Goal: Transaction & Acquisition: Book appointment/travel/reservation

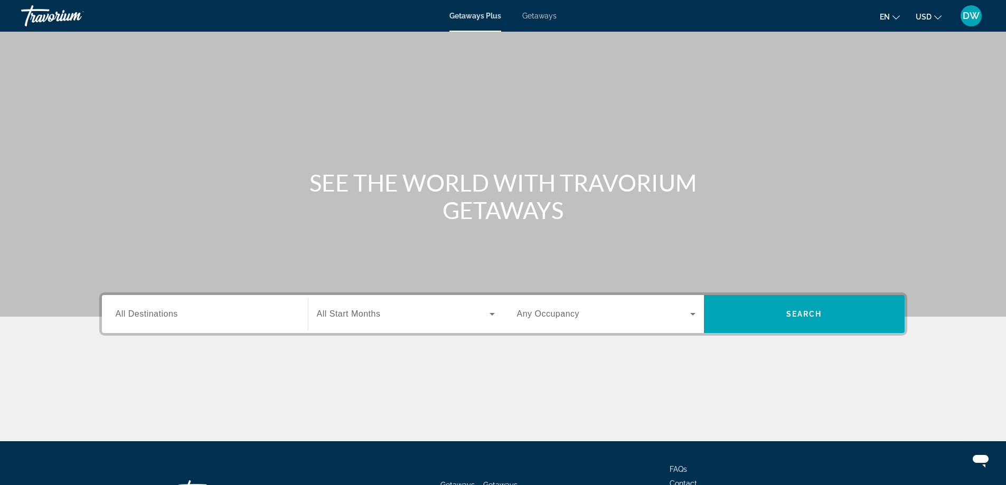
click at [535, 18] on span "Getaways" at bounding box center [539, 16] width 34 height 8
click at [696, 311] on icon "Search widget" at bounding box center [692, 314] width 13 height 13
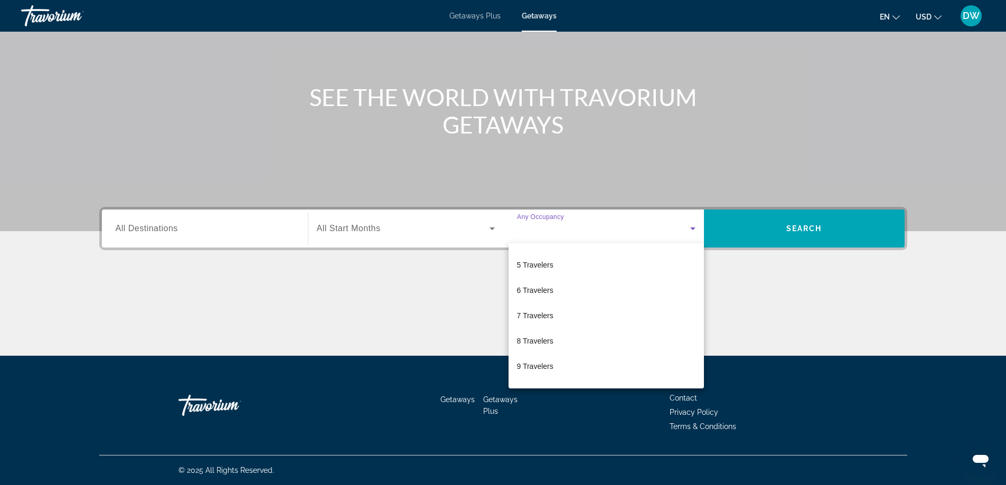
scroll to position [117, 0]
click at [529, 371] on span "10 Travelers" at bounding box center [537, 371] width 41 height 13
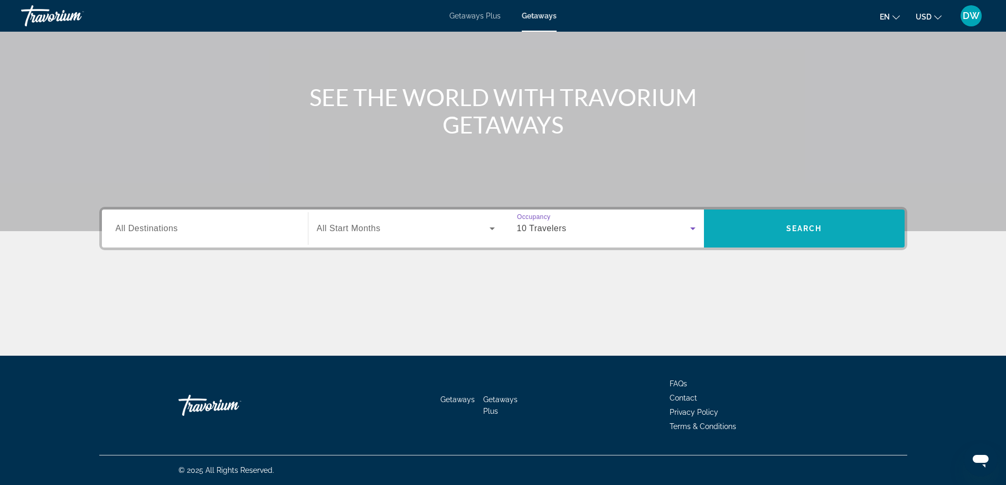
click at [767, 229] on span "Search widget" at bounding box center [804, 228] width 201 height 25
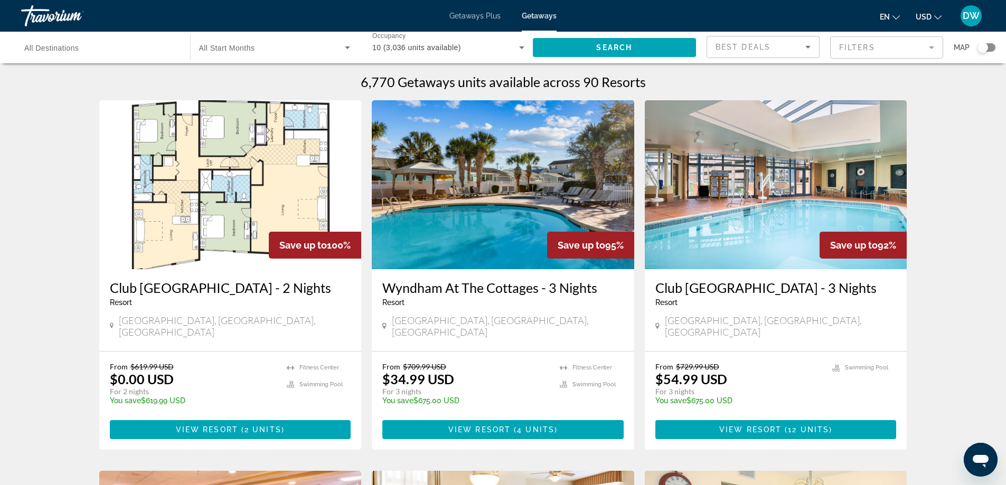
click at [219, 215] on img "Main content" at bounding box center [230, 184] width 262 height 169
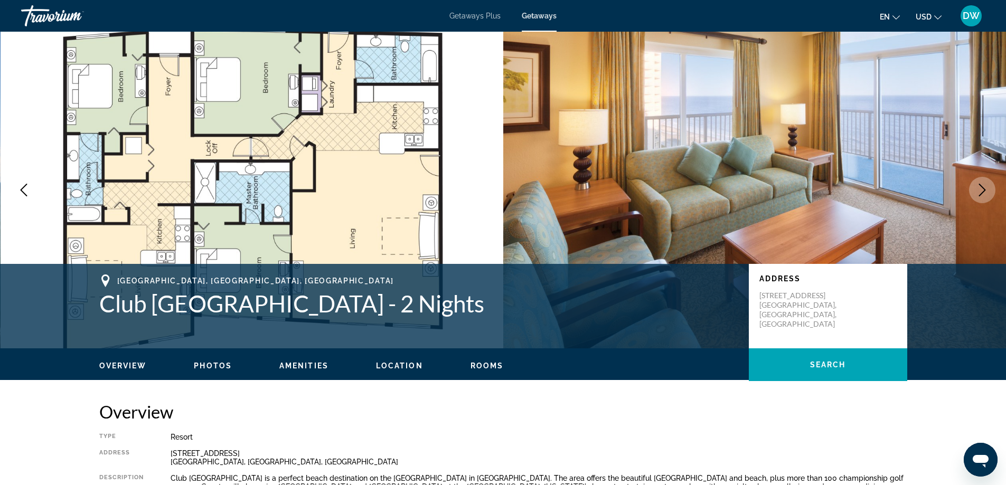
click at [471, 12] on span "Getaways Plus" at bounding box center [474, 16] width 51 height 8
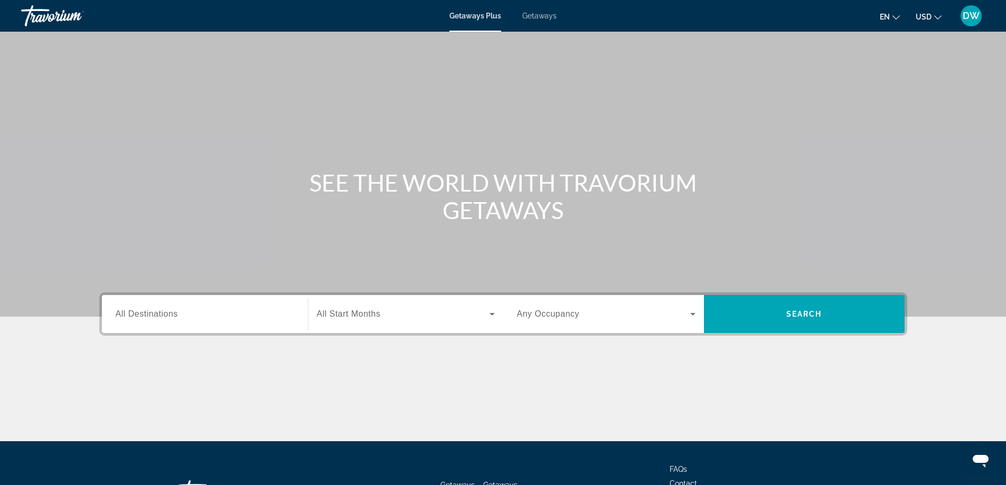
click at [489, 311] on icon "Search widget" at bounding box center [492, 314] width 13 height 13
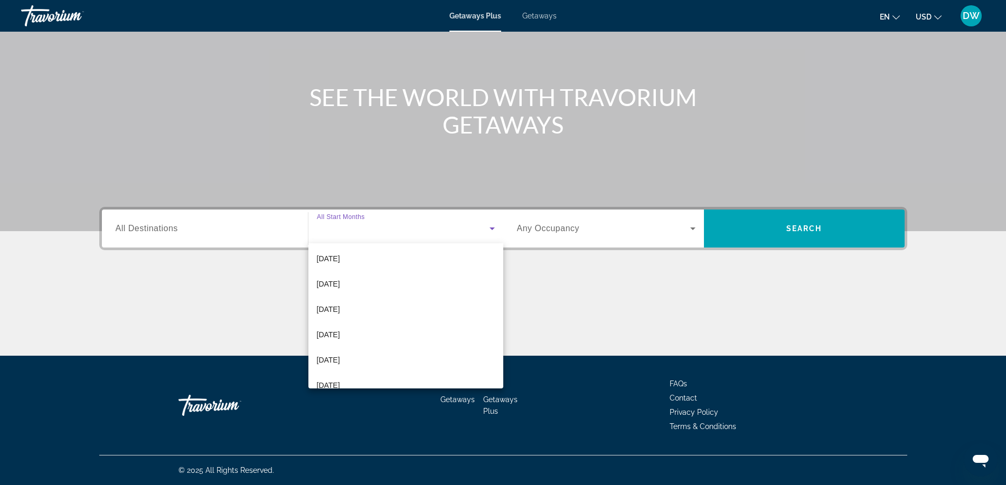
scroll to position [218, 0]
click at [442, 351] on mat-option "[DATE]" at bounding box center [405, 346] width 195 height 25
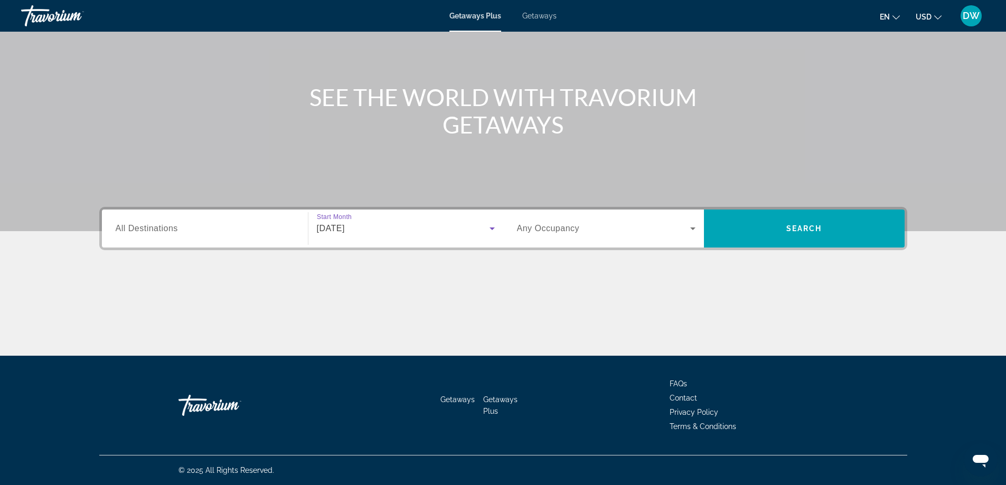
click at [694, 232] on icon "Search widget" at bounding box center [692, 228] width 13 height 13
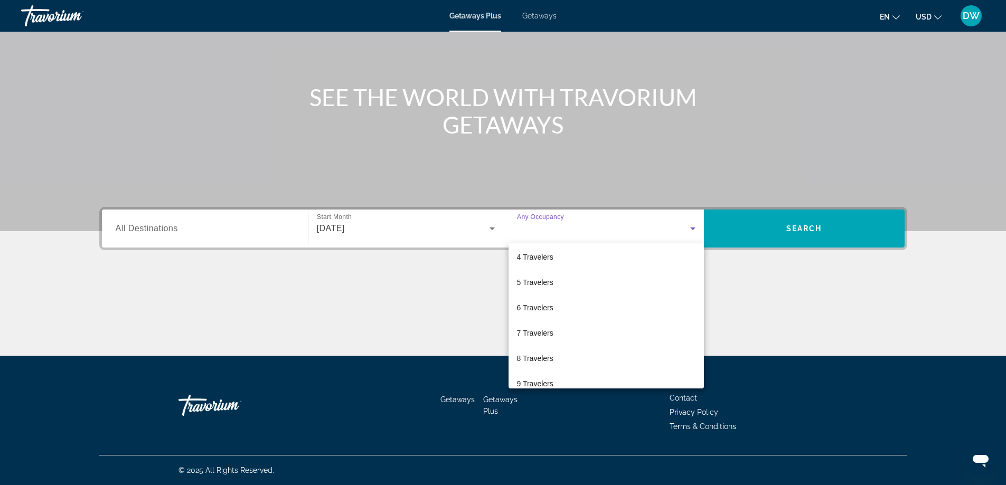
scroll to position [117, 0]
click at [597, 373] on mat-option "10 Travelers" at bounding box center [605, 371] width 195 height 25
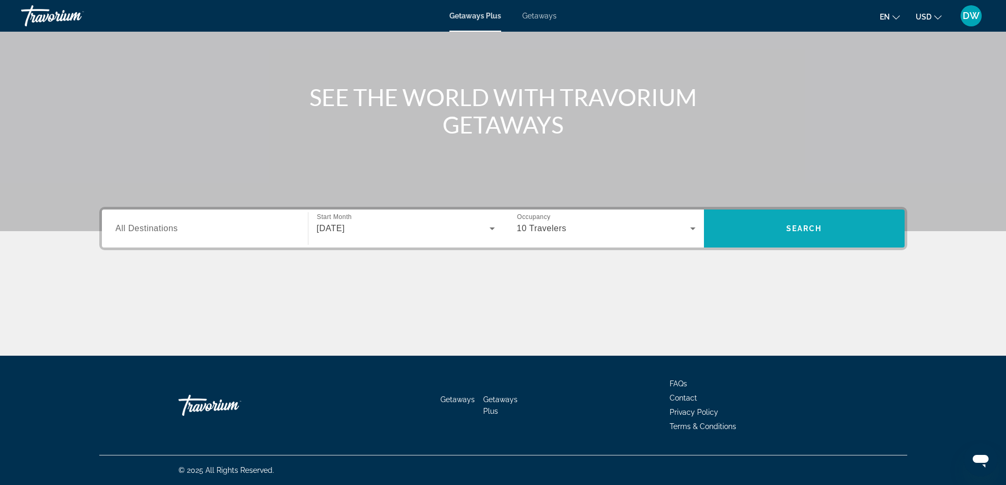
click at [793, 228] on span "Search" at bounding box center [804, 228] width 36 height 8
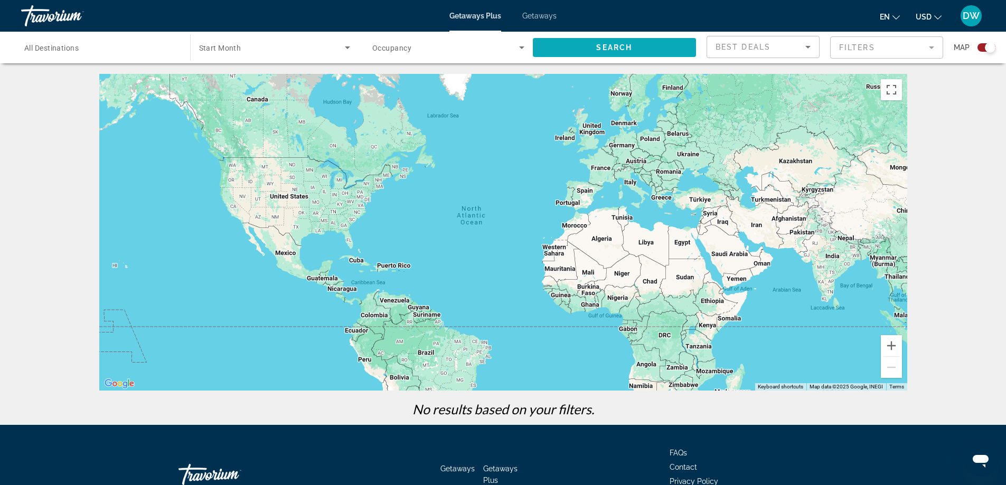
click at [577, 51] on span "Search widget" at bounding box center [615, 47] width 164 height 25
click at [763, 47] on span "Best Deals" at bounding box center [742, 47] width 55 height 8
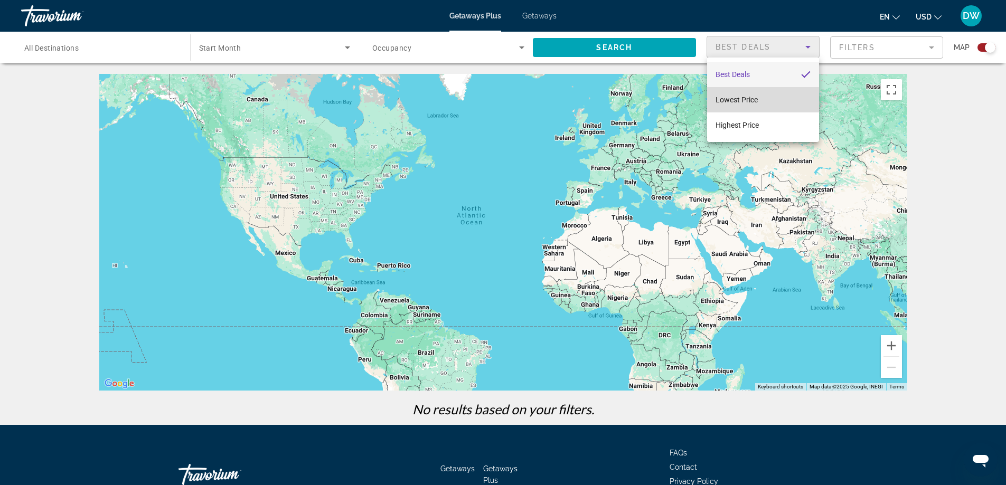
click at [750, 100] on span "Lowest Price" at bounding box center [736, 100] width 42 height 8
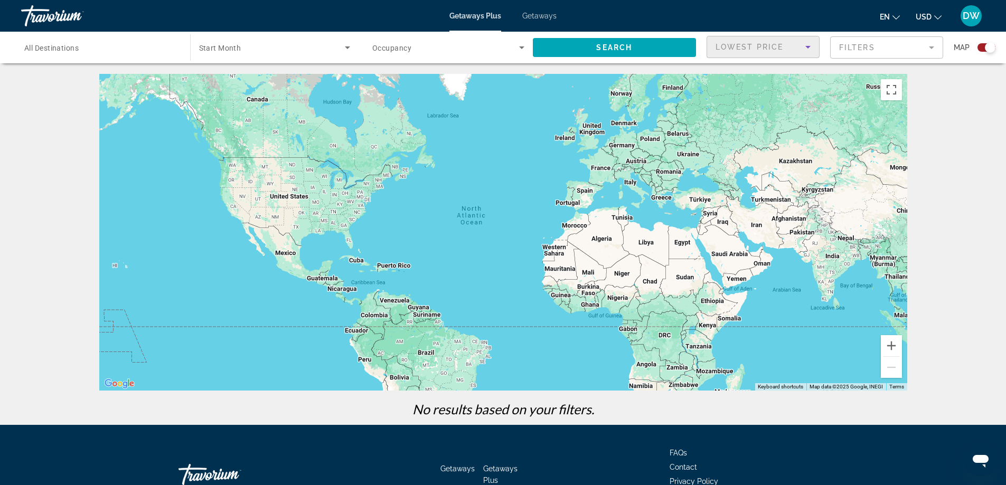
click at [929, 48] on mat-form-field "Filters" at bounding box center [886, 47] width 113 height 22
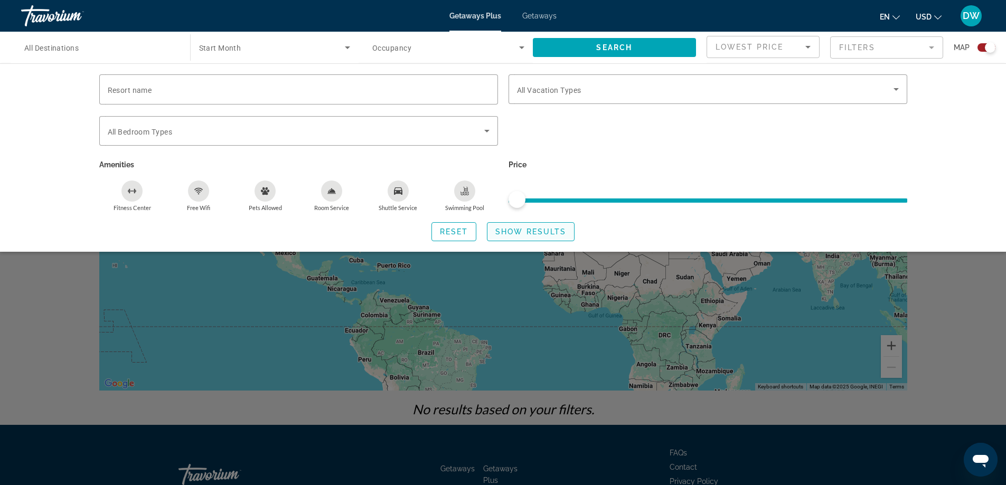
click at [509, 238] on span "Search widget" at bounding box center [530, 231] width 87 height 25
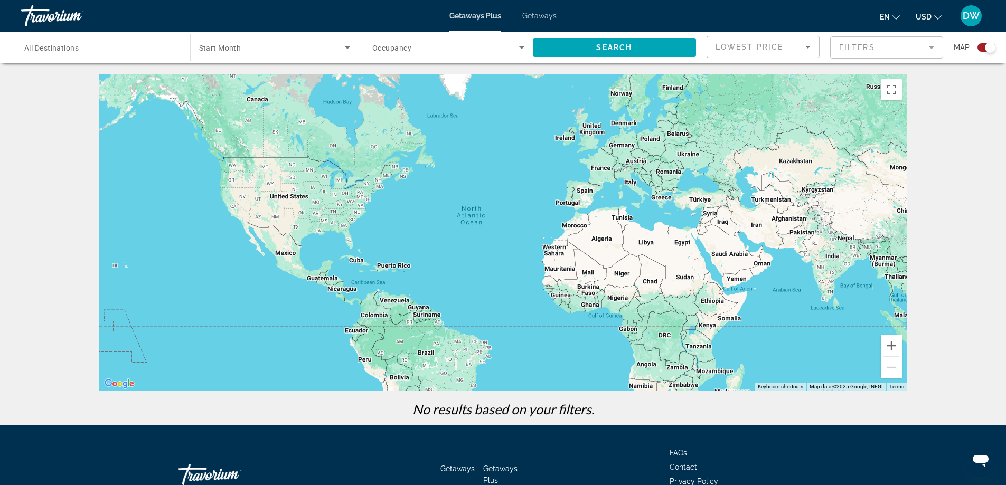
click at [545, 14] on span "Getaways" at bounding box center [539, 16] width 34 height 8
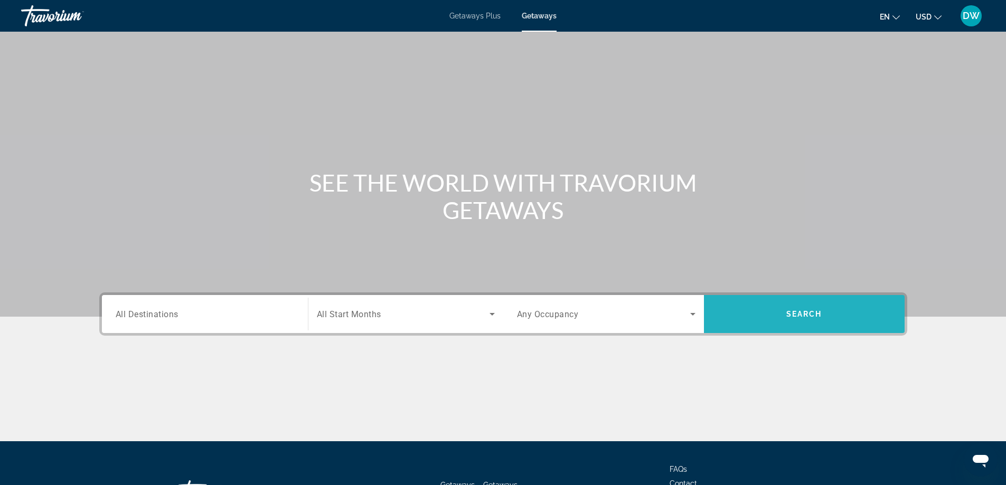
click at [757, 313] on span "Search widget" at bounding box center [804, 314] width 201 height 25
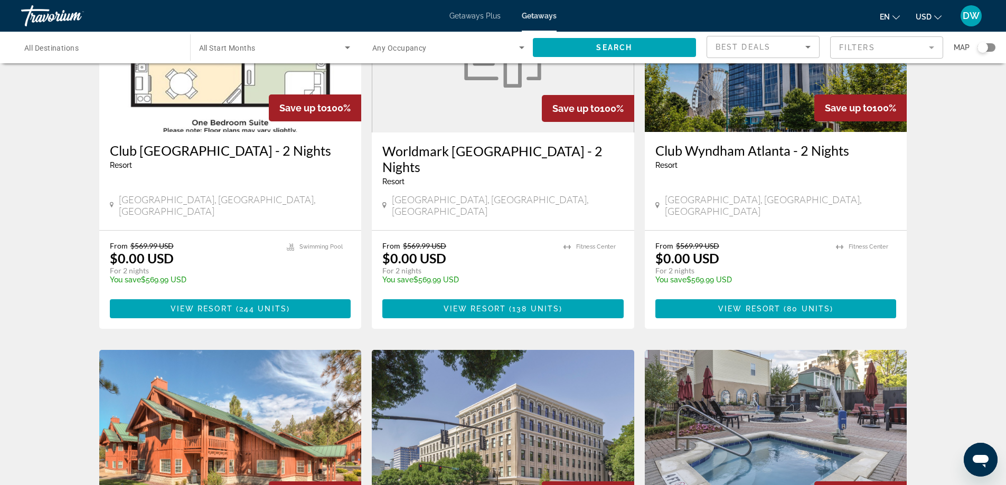
scroll to position [914, 0]
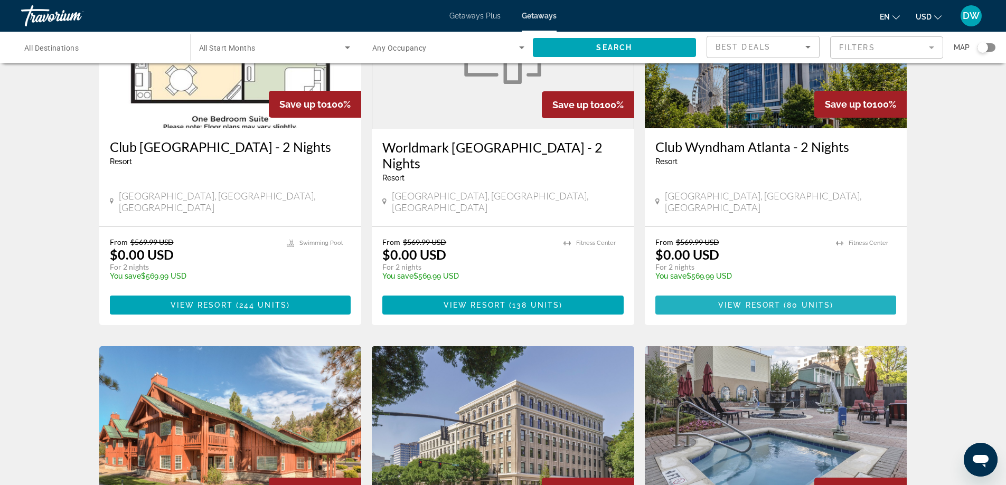
click at [736, 293] on span "Main content" at bounding box center [775, 305] width 241 height 25
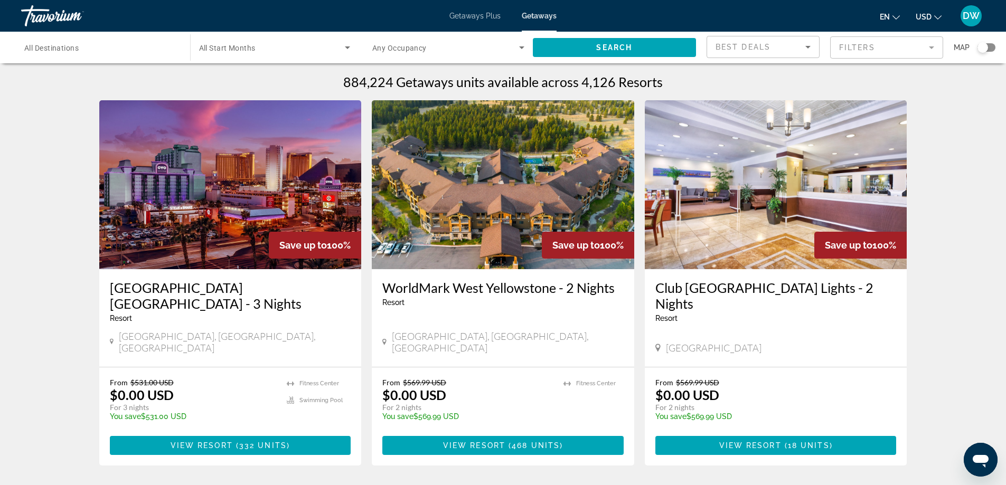
click at [934, 47] on mat-form-field "Filters" at bounding box center [886, 47] width 113 height 22
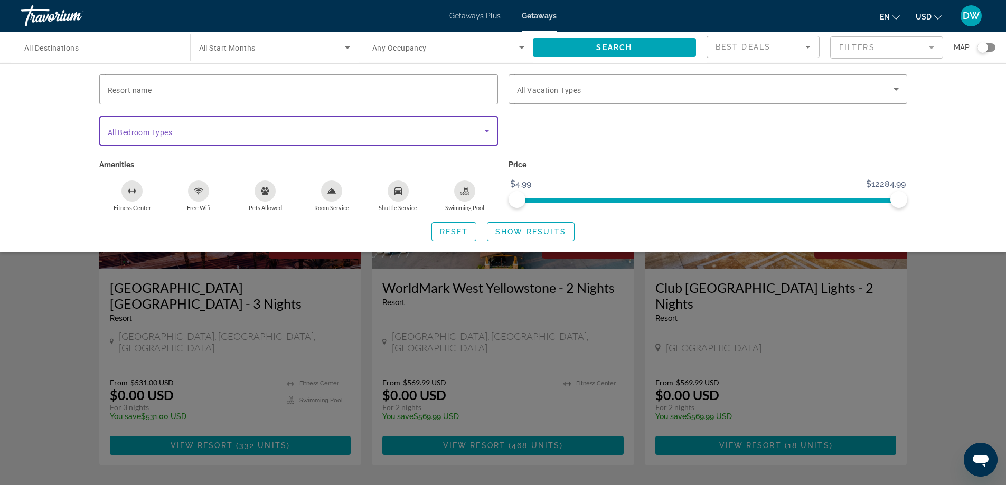
click at [487, 131] on icon "Search widget" at bounding box center [486, 131] width 5 height 3
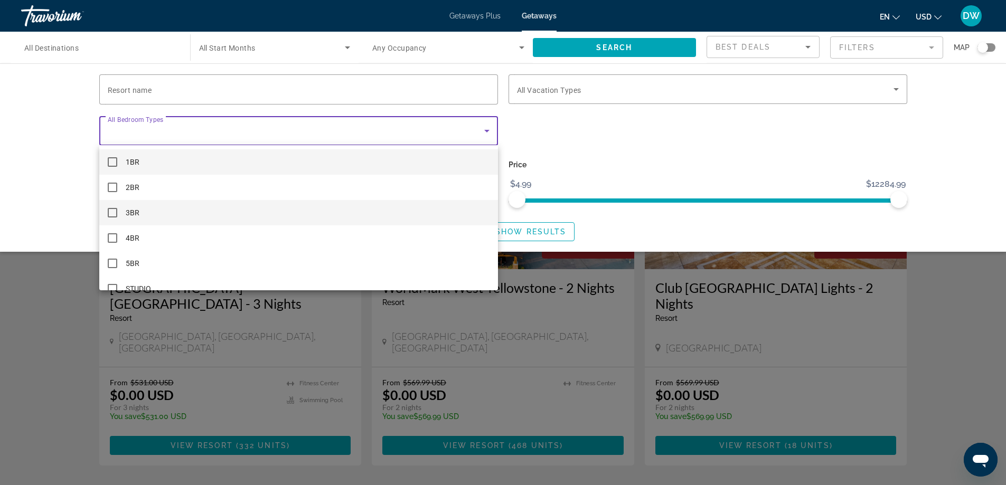
click at [431, 211] on mat-option "3BR" at bounding box center [298, 212] width 399 height 25
click at [595, 153] on div at bounding box center [503, 242] width 1006 height 485
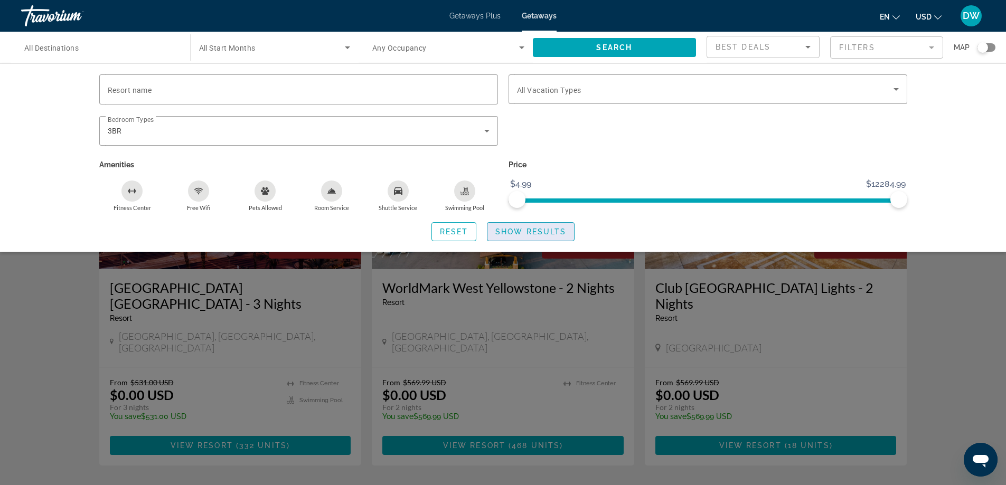
click at [534, 231] on span "Show Results" at bounding box center [530, 232] width 71 height 8
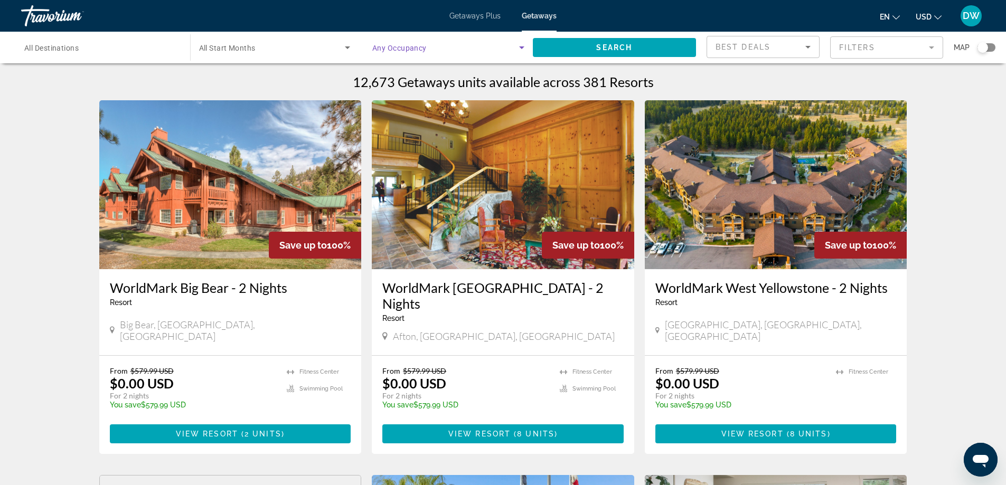
click at [522, 52] on icon "Search widget" at bounding box center [521, 47] width 13 height 13
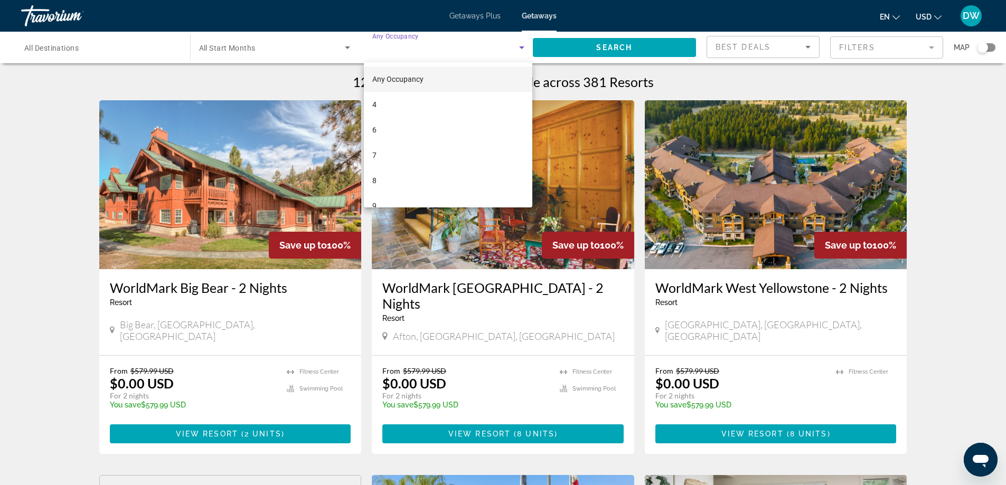
scroll to position [66, 0]
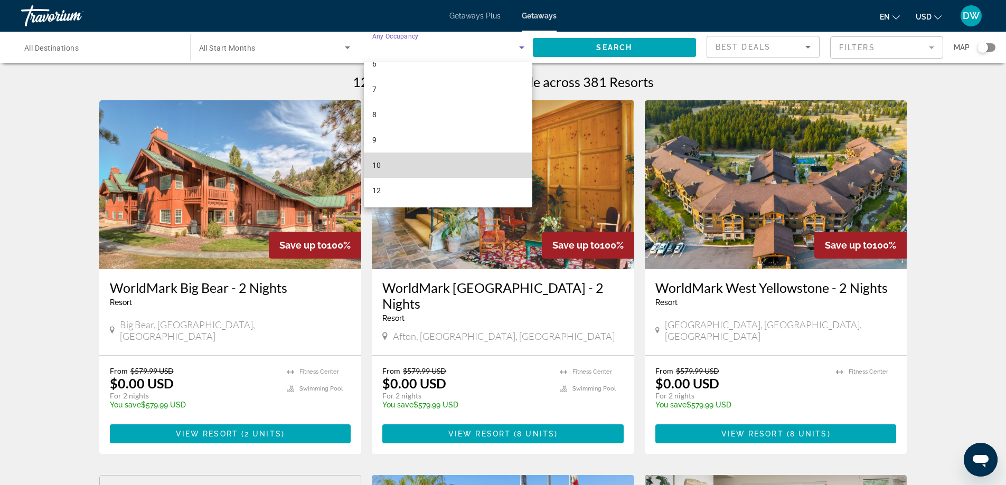
click at [453, 171] on mat-option "10" at bounding box center [448, 165] width 168 height 25
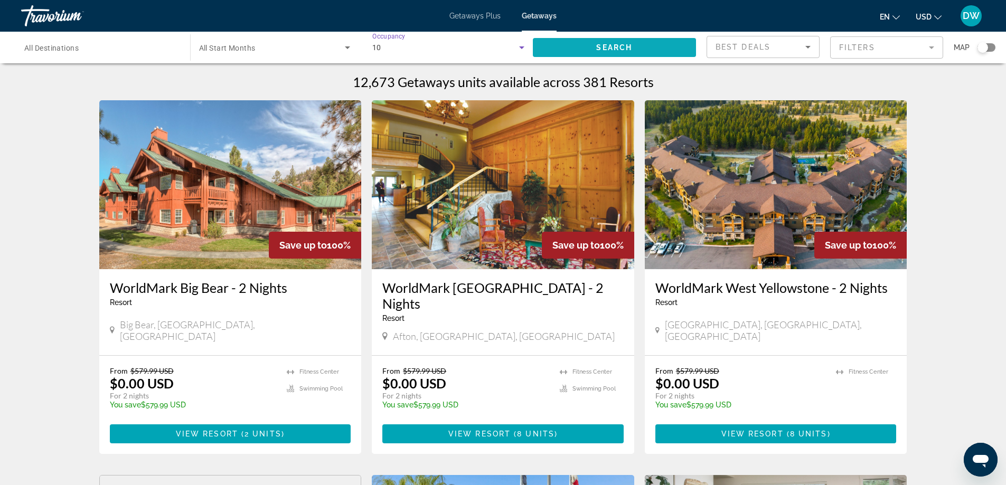
click at [587, 46] on span "Search widget" at bounding box center [615, 47] width 164 height 25
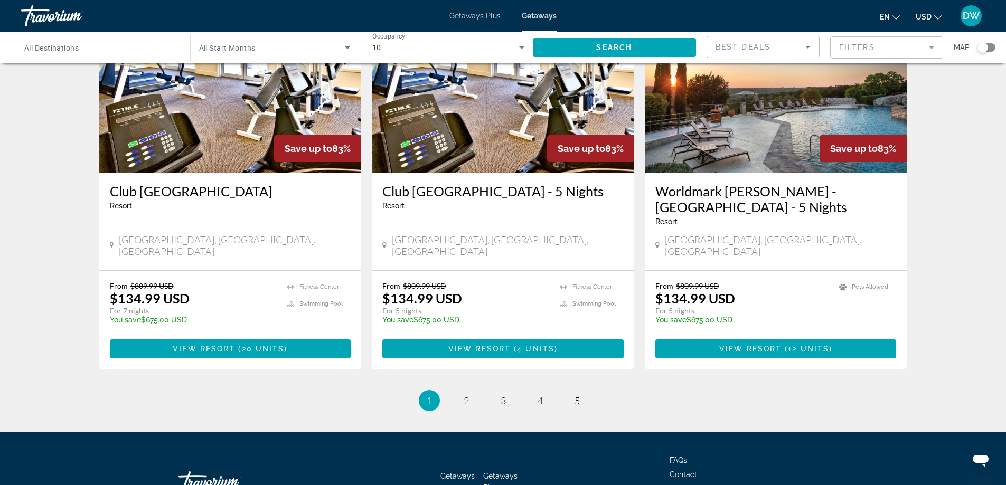
scroll to position [1286, 0]
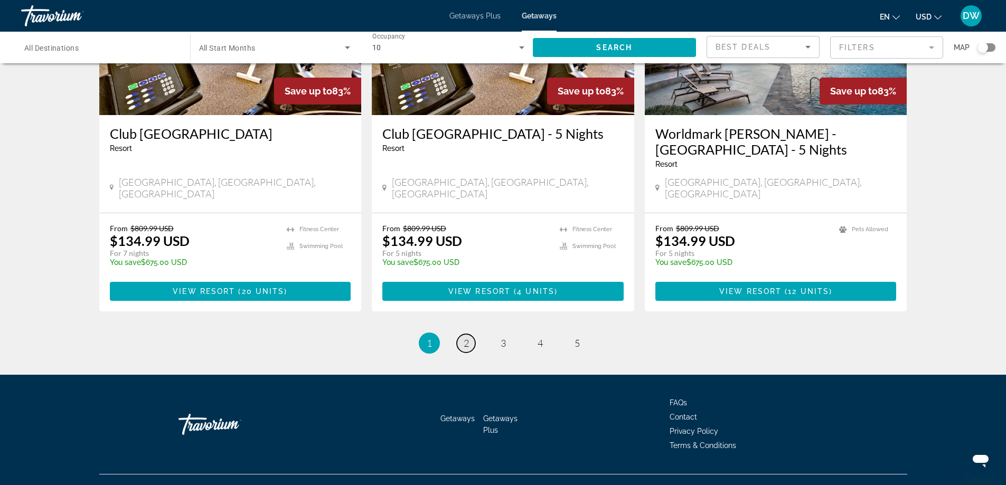
click at [464, 337] on span "2" at bounding box center [466, 343] width 5 height 12
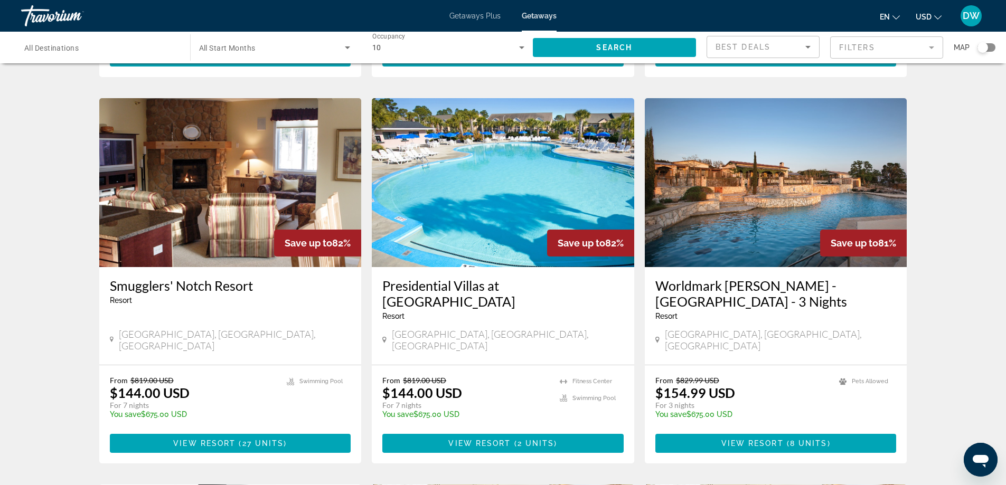
scroll to position [381, 0]
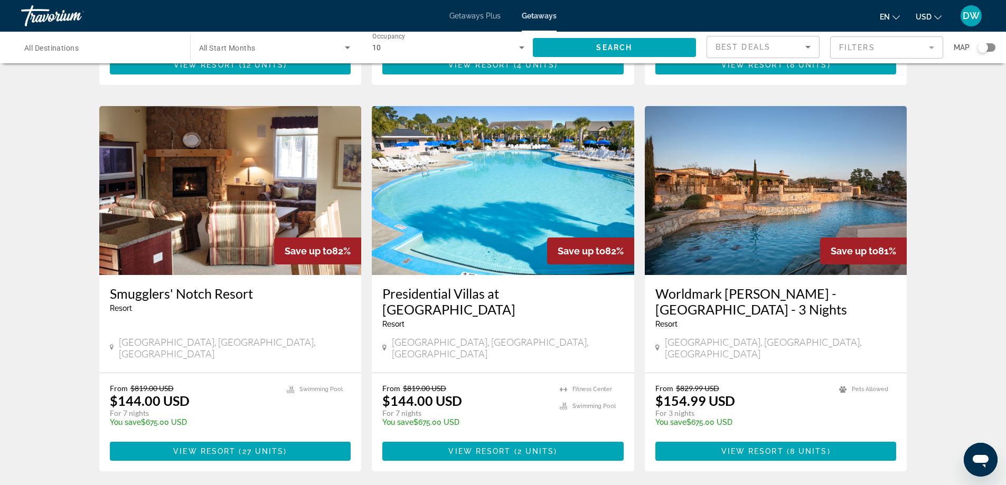
click at [500, 286] on h3 "Presidential Villas at Grand Palms Resort" at bounding box center [502, 302] width 241 height 32
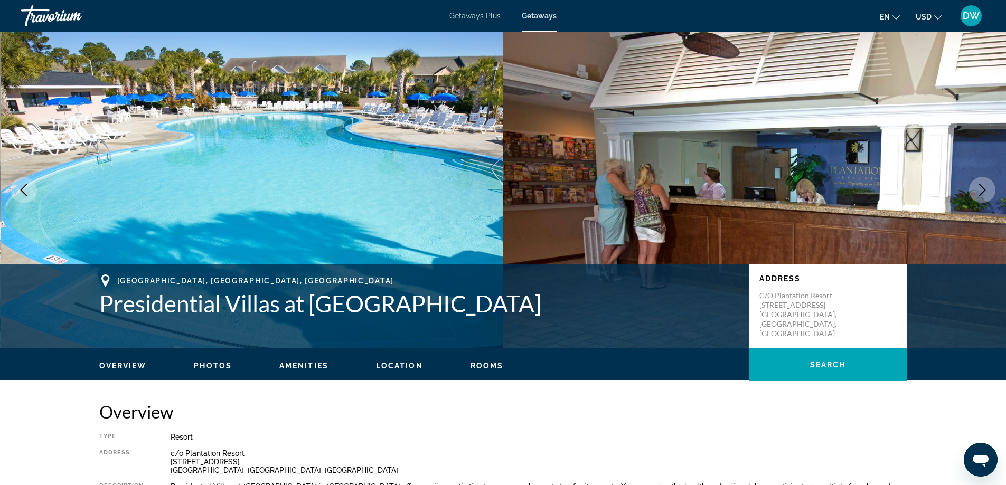
click at [987, 191] on icon "Next image" at bounding box center [982, 190] width 13 height 13
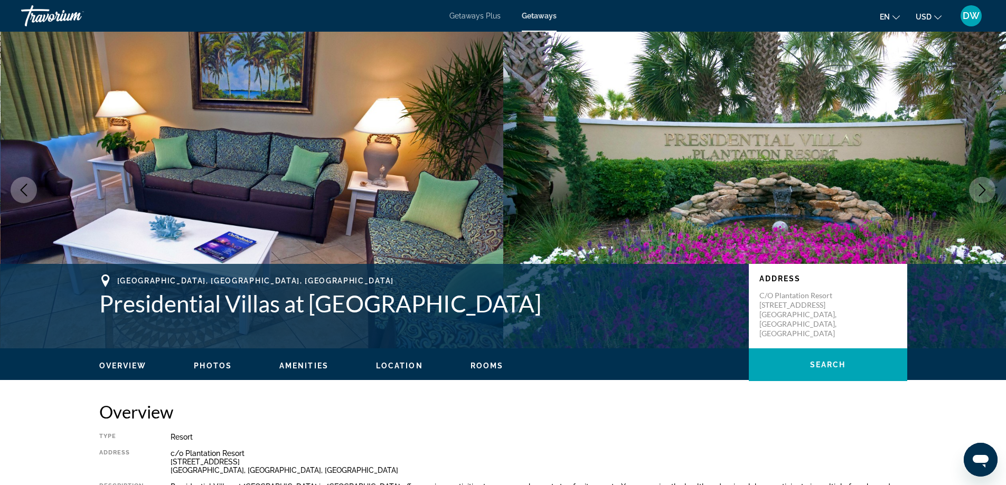
click at [987, 191] on icon "Next image" at bounding box center [982, 190] width 13 height 13
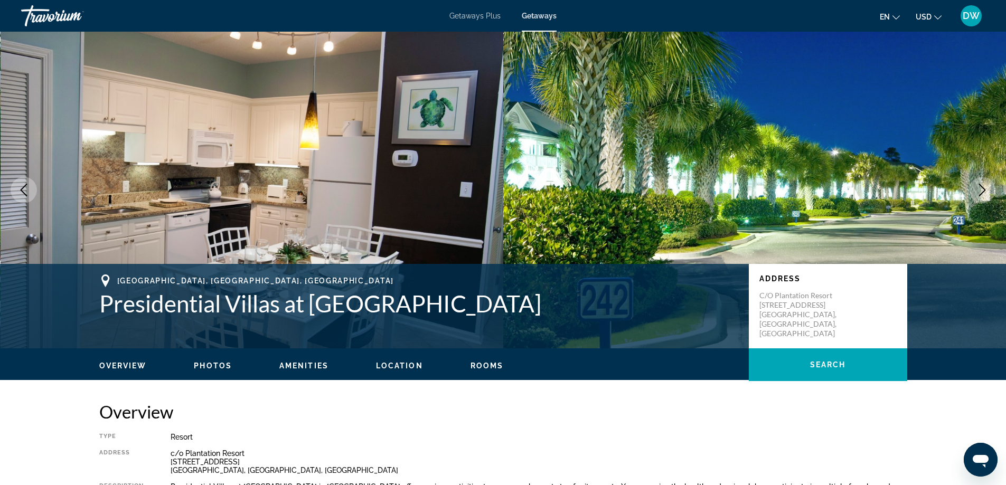
click at [987, 191] on icon "Next image" at bounding box center [982, 190] width 13 height 13
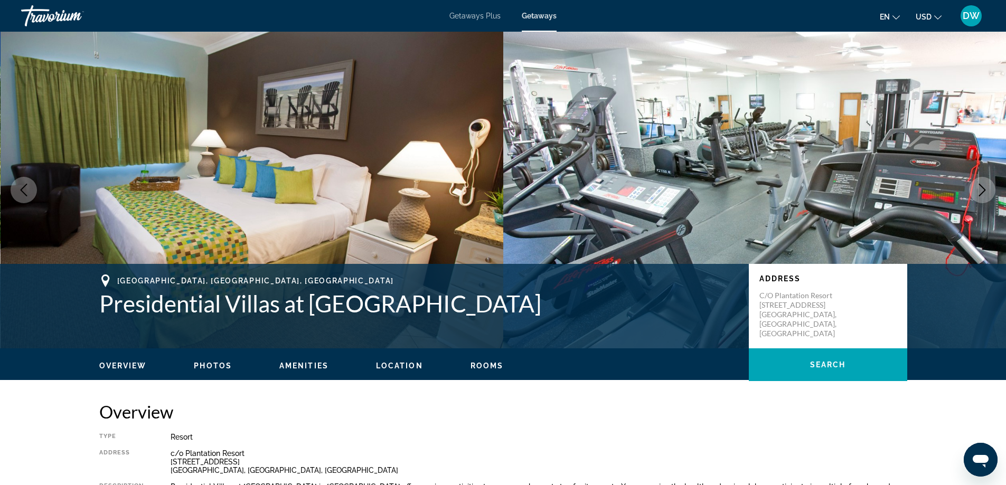
click at [987, 191] on icon "Next image" at bounding box center [982, 190] width 13 height 13
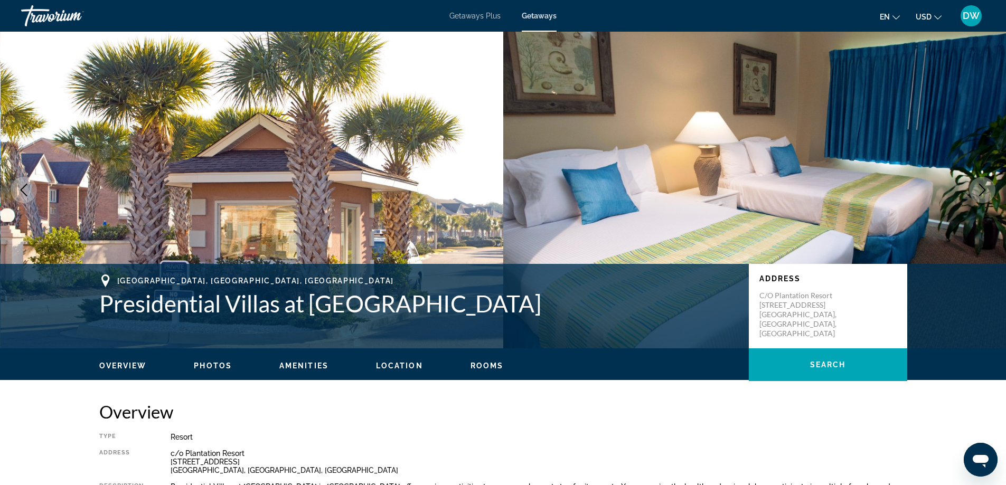
click at [987, 191] on icon "Next image" at bounding box center [982, 190] width 13 height 13
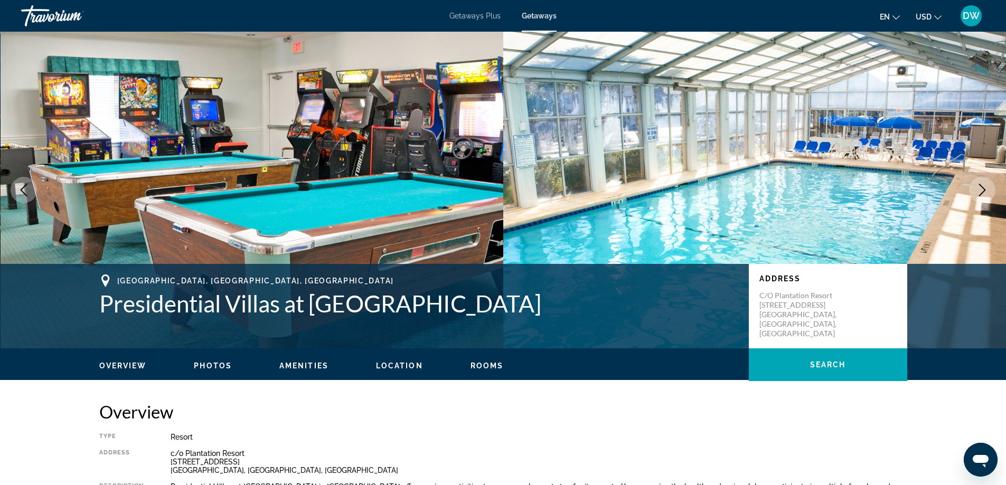
click at [987, 191] on icon "Next image" at bounding box center [982, 190] width 13 height 13
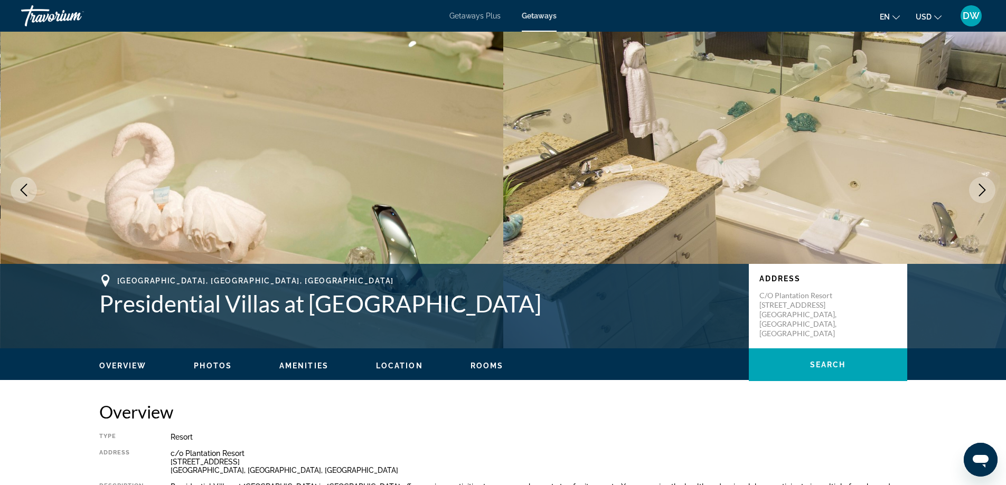
click at [987, 190] on icon "Next image" at bounding box center [982, 190] width 13 height 13
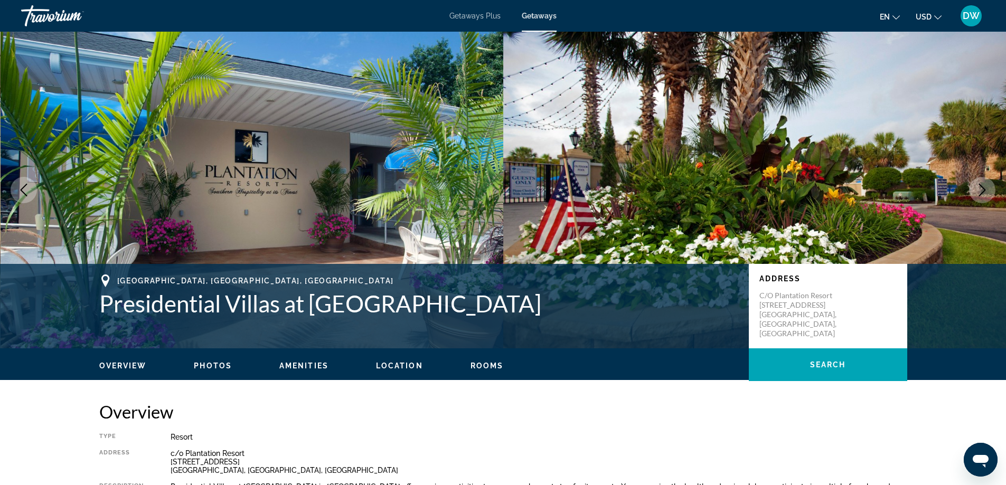
click at [987, 190] on icon "Next image" at bounding box center [982, 190] width 13 height 13
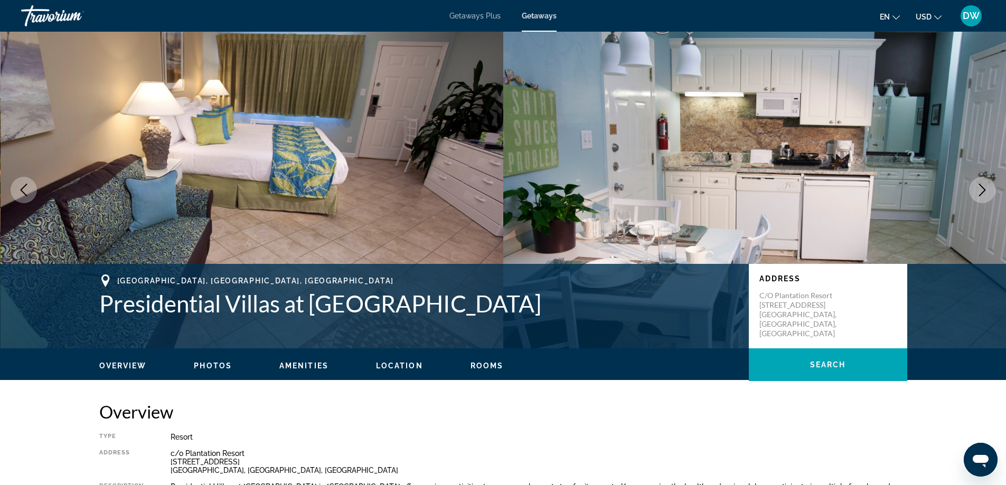
click at [987, 190] on icon "Next image" at bounding box center [982, 190] width 13 height 13
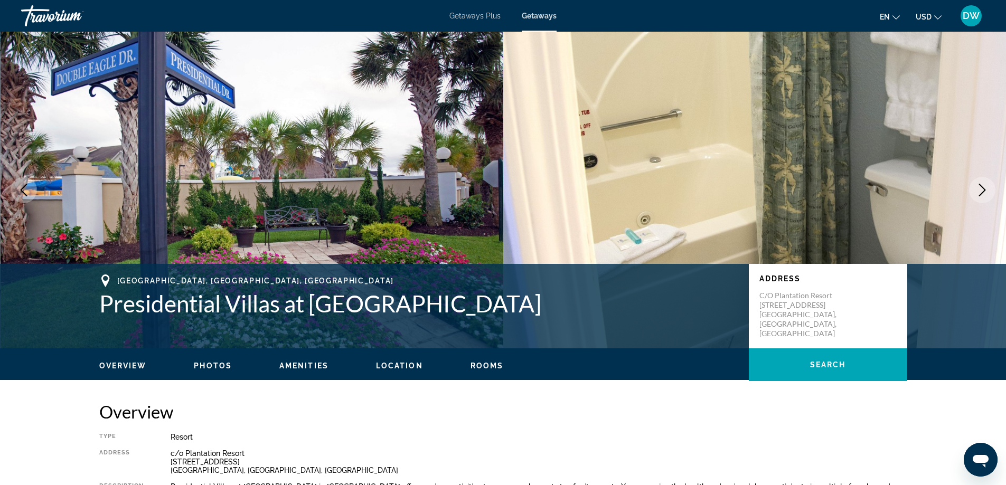
click at [987, 190] on icon "Next image" at bounding box center [982, 190] width 13 height 13
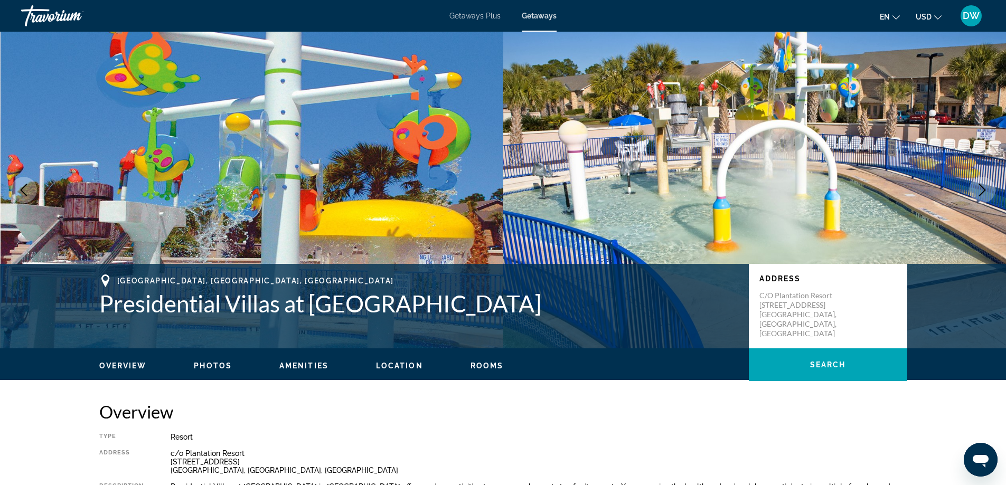
click at [987, 190] on icon "Next image" at bounding box center [982, 190] width 13 height 13
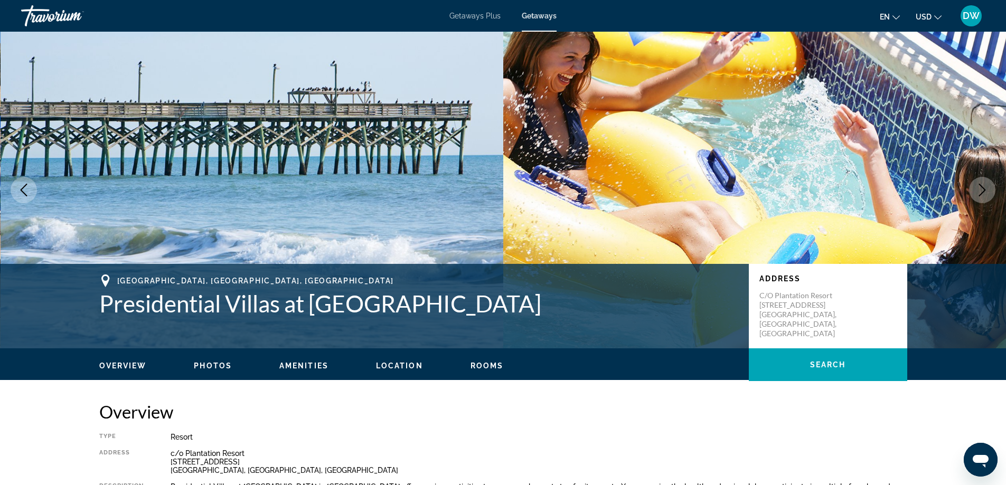
click at [987, 190] on icon "Next image" at bounding box center [982, 190] width 13 height 13
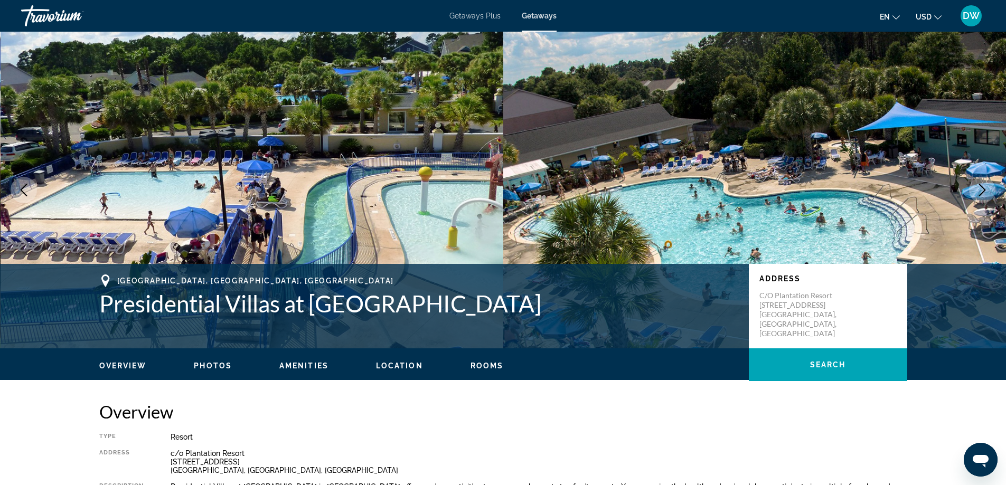
click at [987, 190] on icon "Next image" at bounding box center [982, 190] width 13 height 13
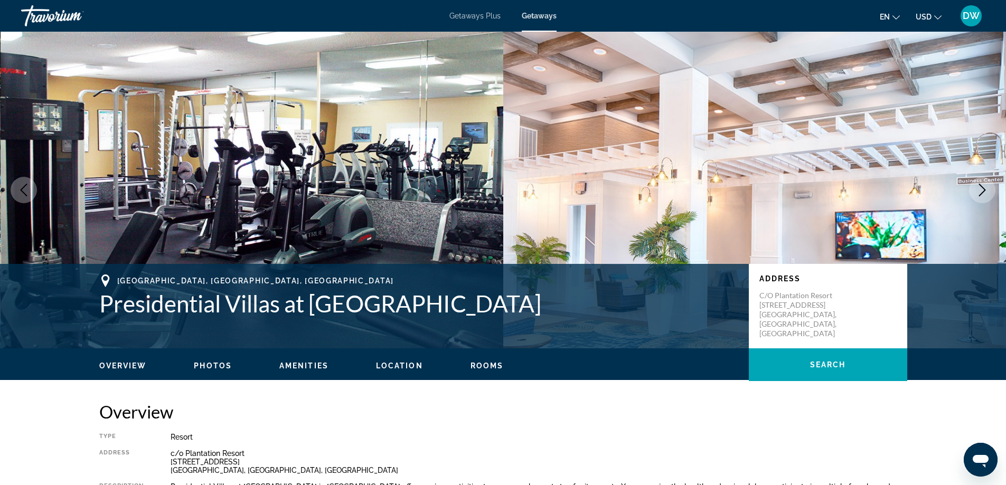
click at [987, 190] on icon "Next image" at bounding box center [982, 190] width 13 height 13
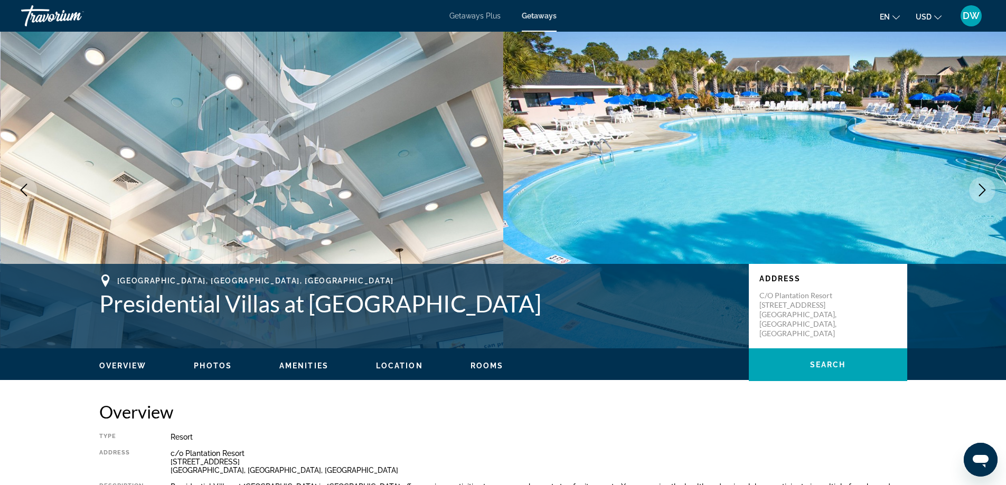
click at [987, 190] on icon "Next image" at bounding box center [982, 190] width 13 height 13
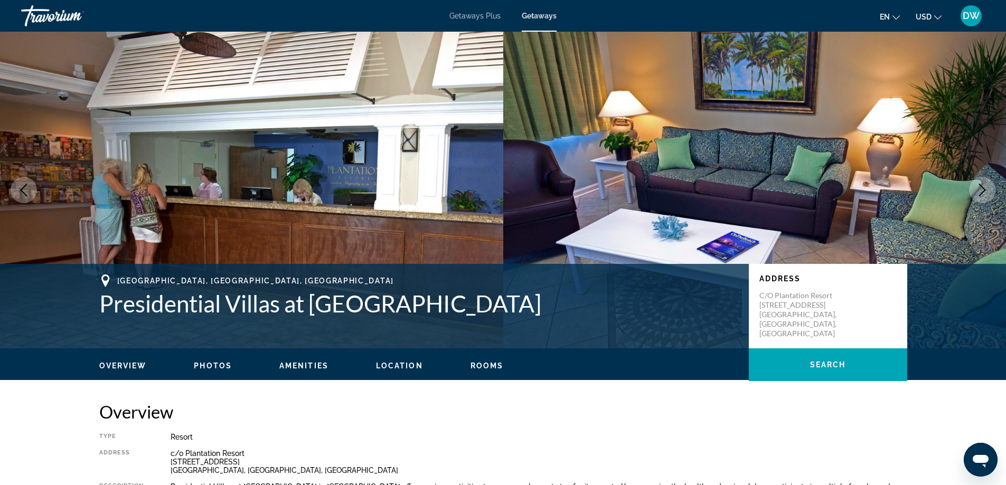
click at [987, 191] on icon "Next image" at bounding box center [982, 190] width 13 height 13
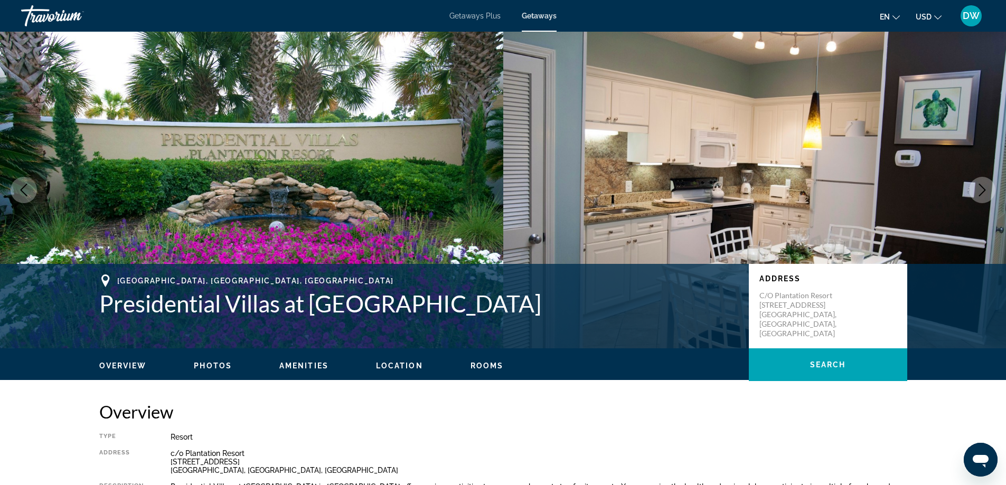
click at [987, 191] on icon "Next image" at bounding box center [982, 190] width 13 height 13
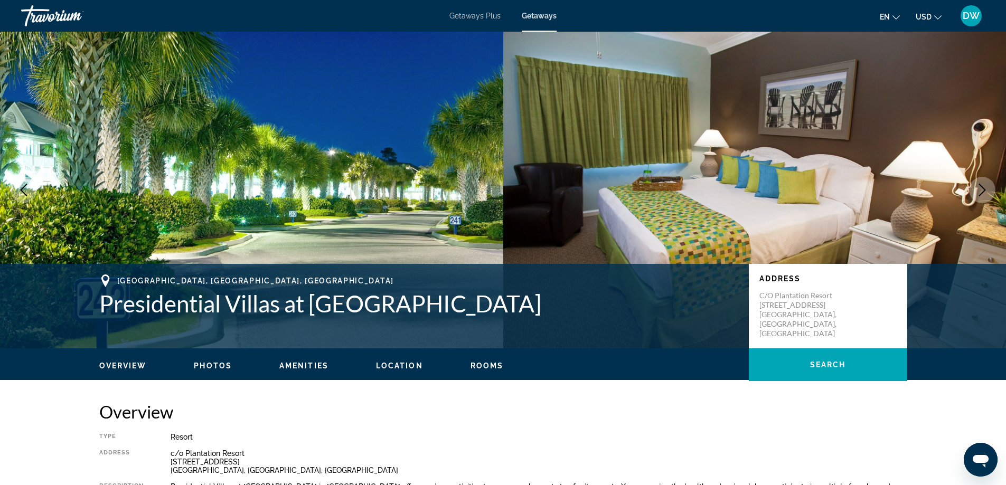
click at [987, 191] on icon "Next image" at bounding box center [982, 190] width 13 height 13
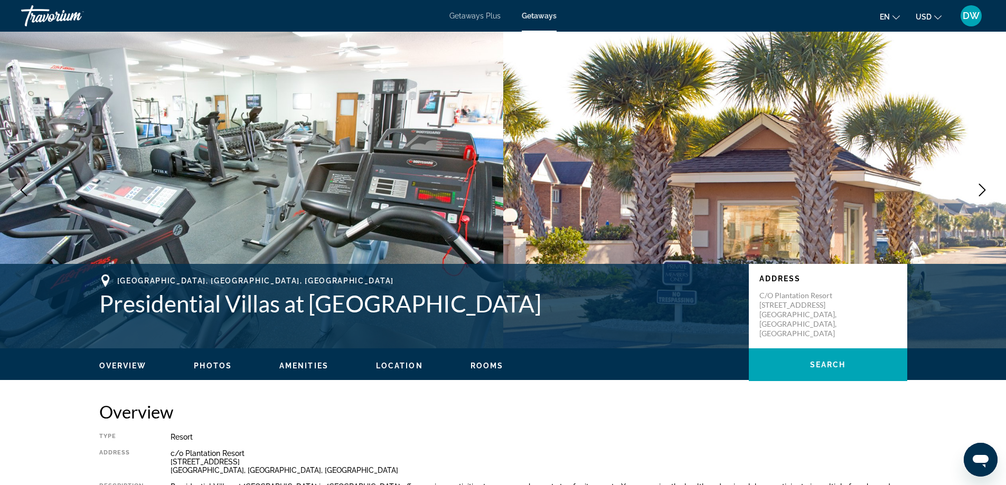
click at [987, 190] on icon "Next image" at bounding box center [982, 190] width 13 height 13
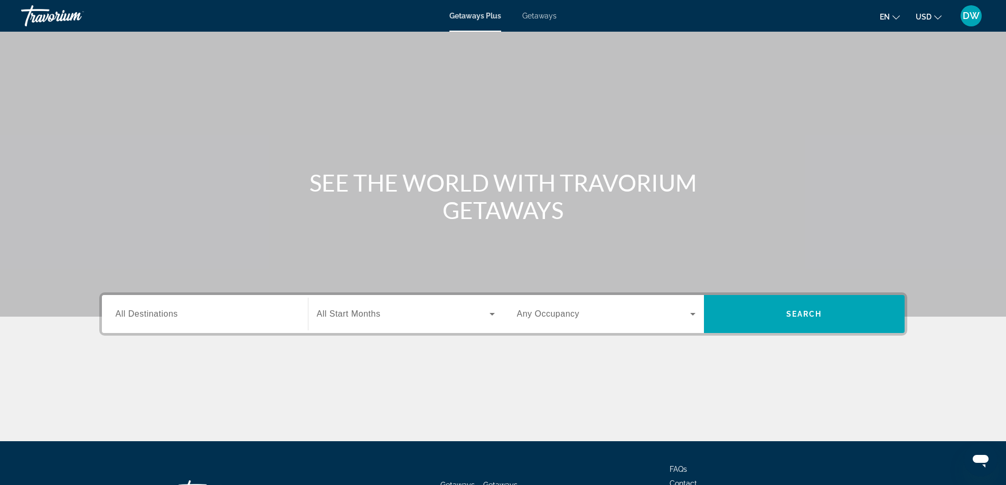
click at [551, 13] on span "Getaways" at bounding box center [539, 16] width 34 height 8
click at [473, 18] on span "Getaways Plus" at bounding box center [474, 16] width 51 height 8
click at [764, 310] on span "Search widget" at bounding box center [804, 314] width 201 height 25
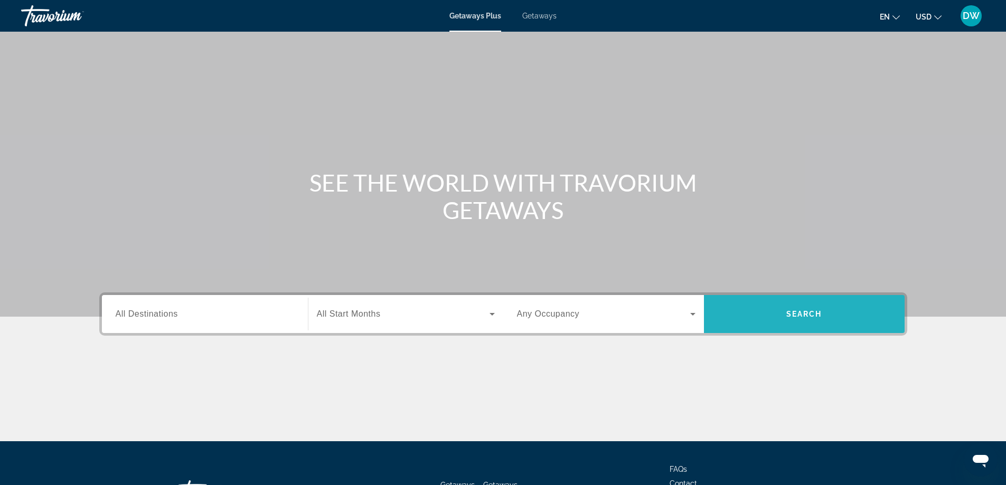
click at [760, 312] on span "Search widget" at bounding box center [804, 314] width 201 height 25
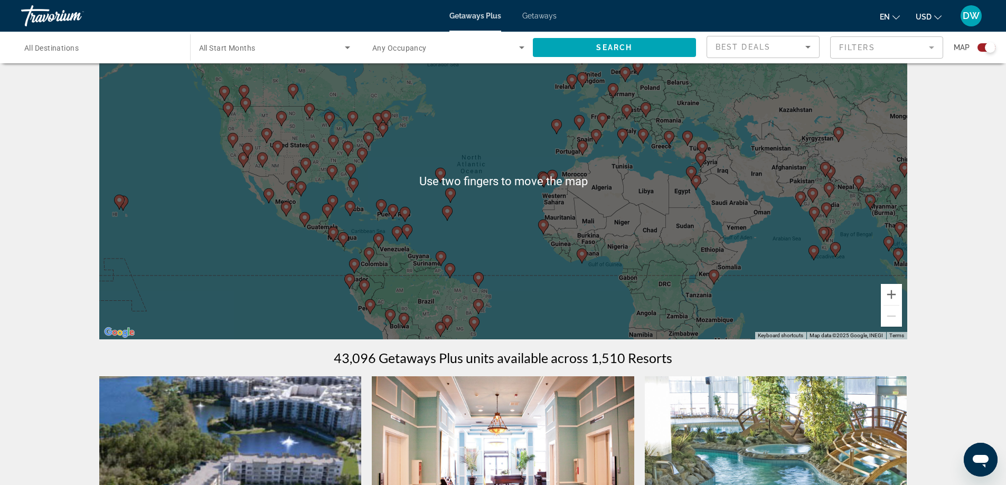
scroll to position [48, 0]
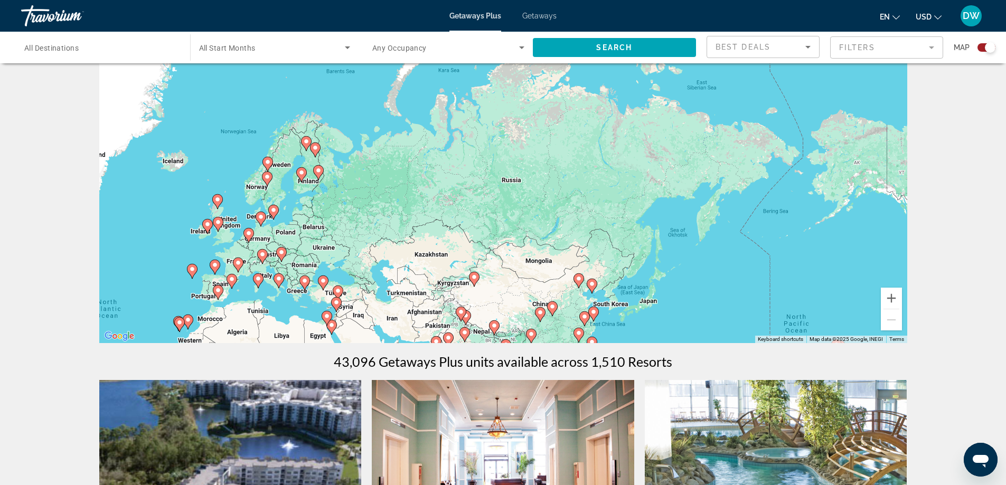
click at [629, 227] on div "To activate drag with keyboard, press Alt + Enter. Once in keyboard drag state,…" at bounding box center [503, 184] width 808 height 317
click at [619, 241] on div "To activate drag with keyboard, press Alt + Enter. Once in keyboard drag state,…" at bounding box center [503, 184] width 808 height 317
click at [637, 225] on div "To activate drag with keyboard, press Alt + Enter. Once in keyboard drag state,…" at bounding box center [503, 184] width 808 height 317
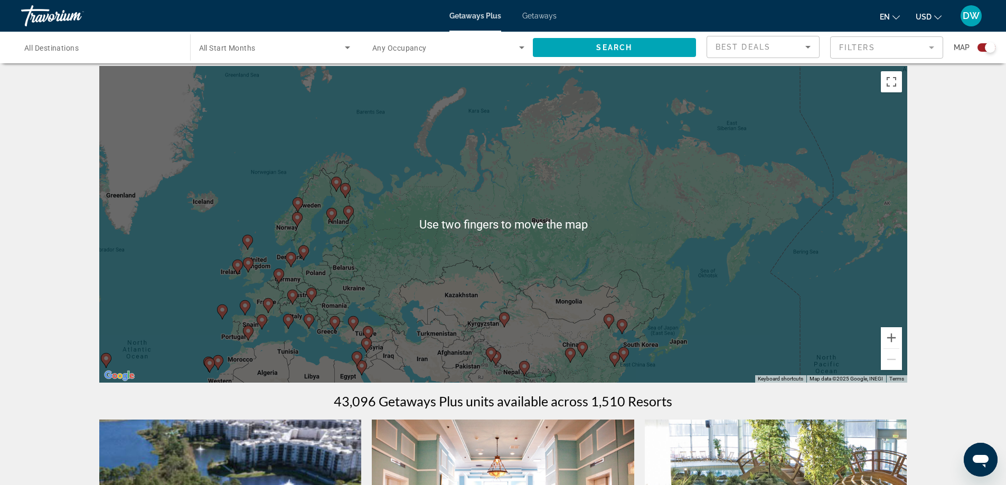
scroll to position [0, 0]
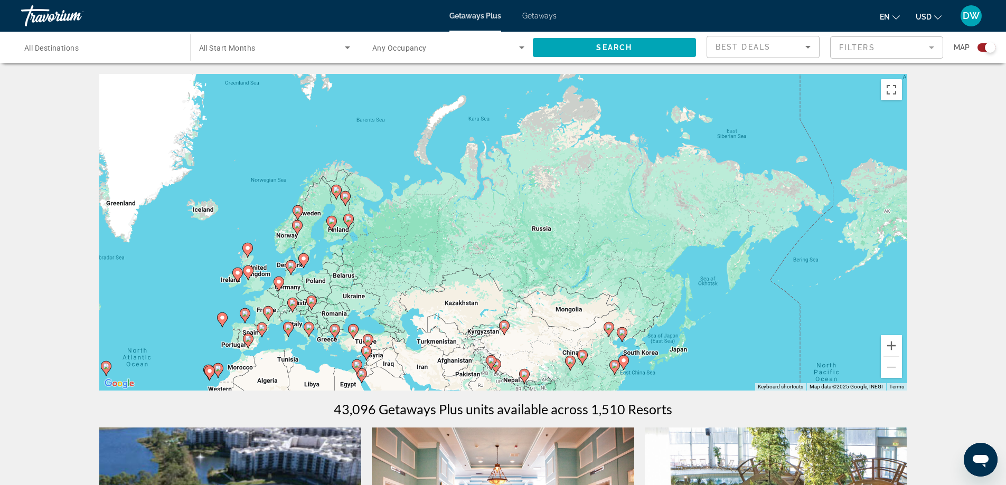
click at [636, 171] on div "To activate drag with keyboard, press Alt + Enter. Once in keyboard drag state,…" at bounding box center [503, 232] width 808 height 317
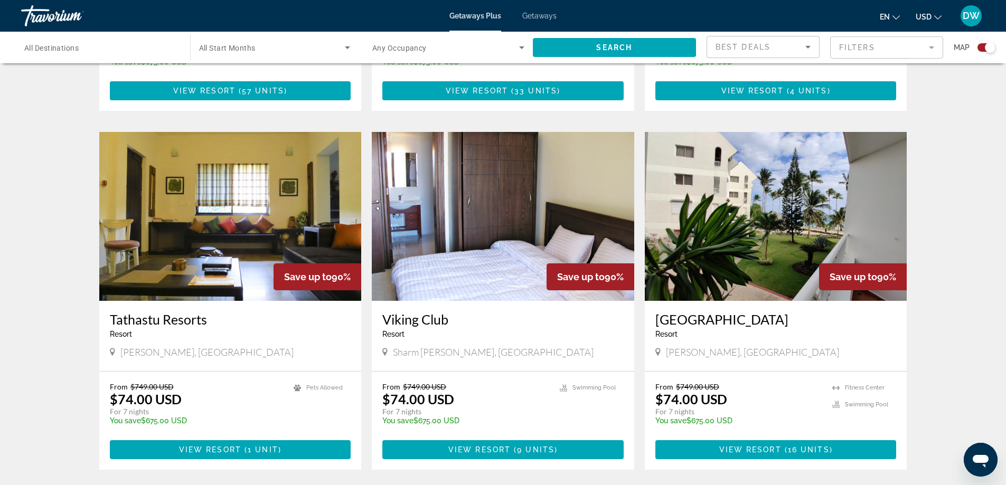
scroll to position [1426, 0]
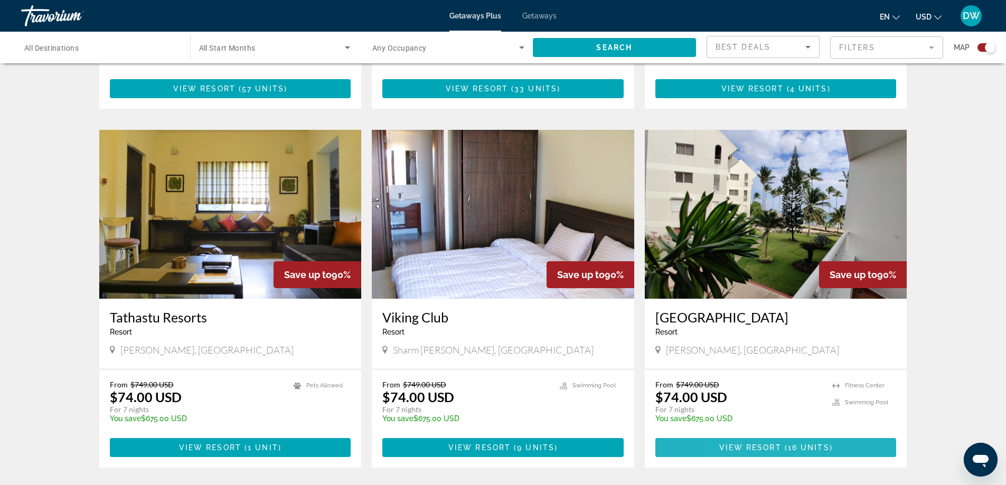
click at [730, 444] on span "View Resort" at bounding box center [750, 448] width 62 height 8
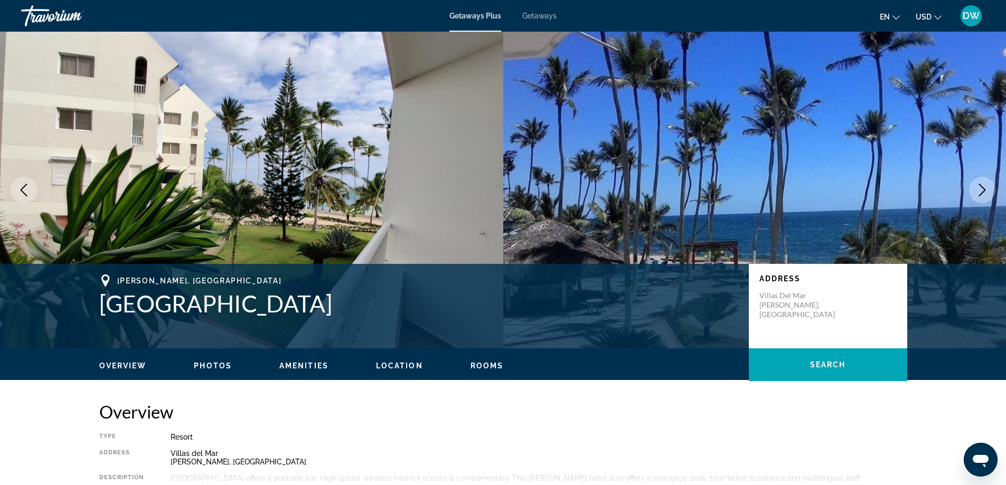
click at [370, 185] on img "Main content" at bounding box center [251, 190] width 503 height 317
click at [982, 189] on icon "Next image" at bounding box center [982, 190] width 13 height 13
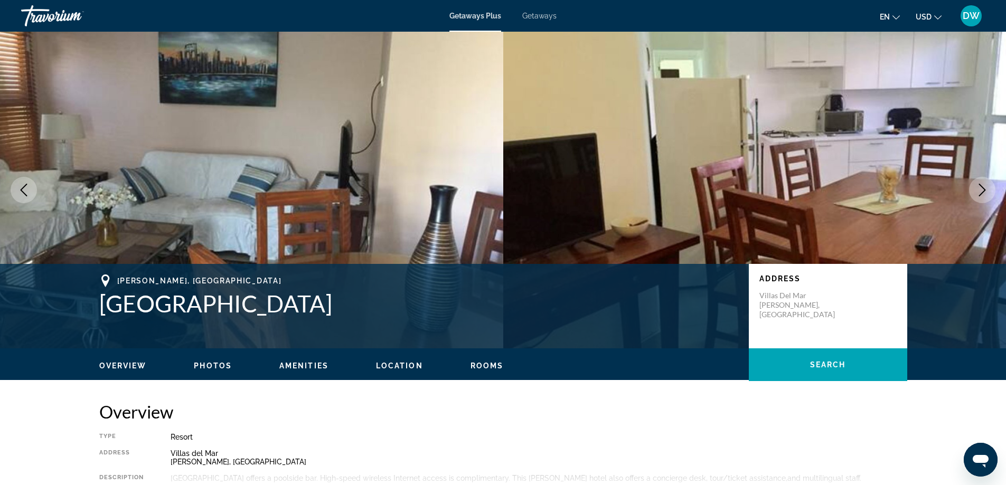
click at [982, 184] on icon "Next image" at bounding box center [982, 190] width 13 height 13
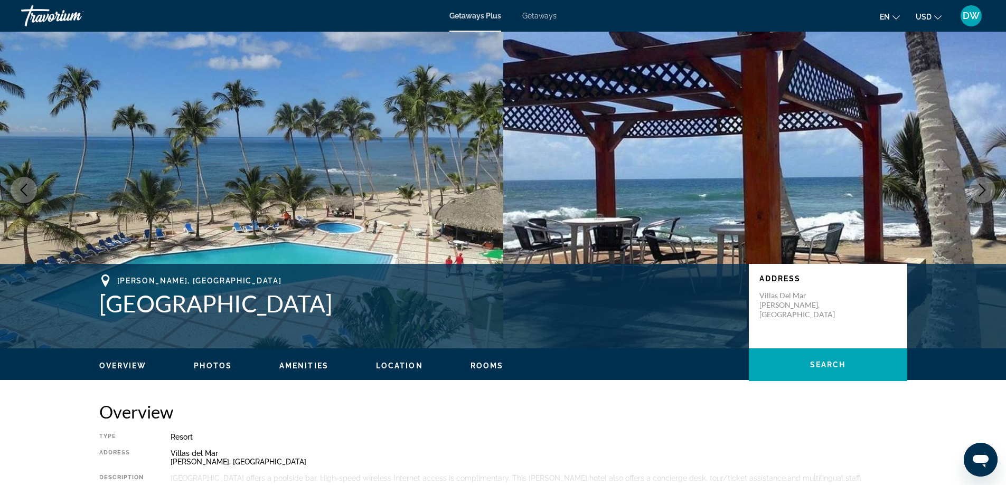
click at [982, 184] on icon "Next image" at bounding box center [982, 190] width 13 height 13
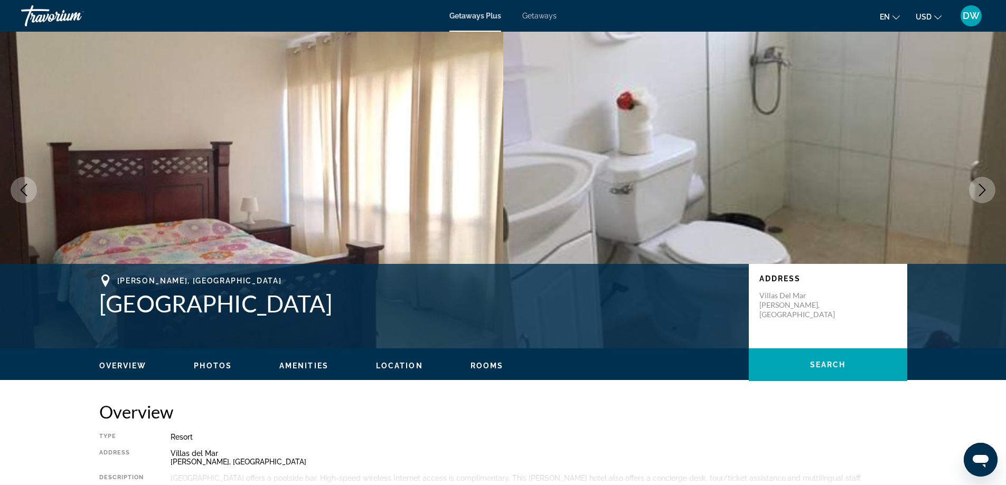
click at [982, 184] on icon "Next image" at bounding box center [982, 190] width 13 height 13
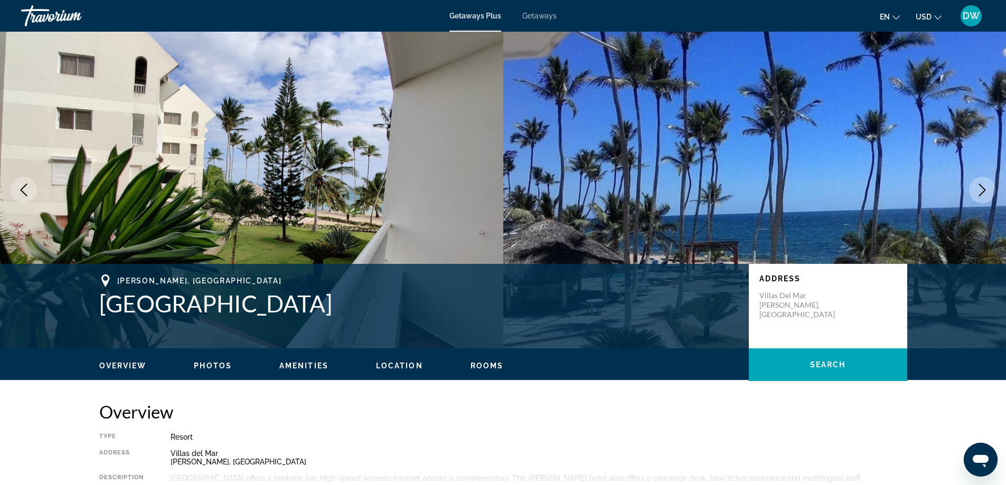
click at [982, 184] on icon "Next image" at bounding box center [982, 190] width 13 height 13
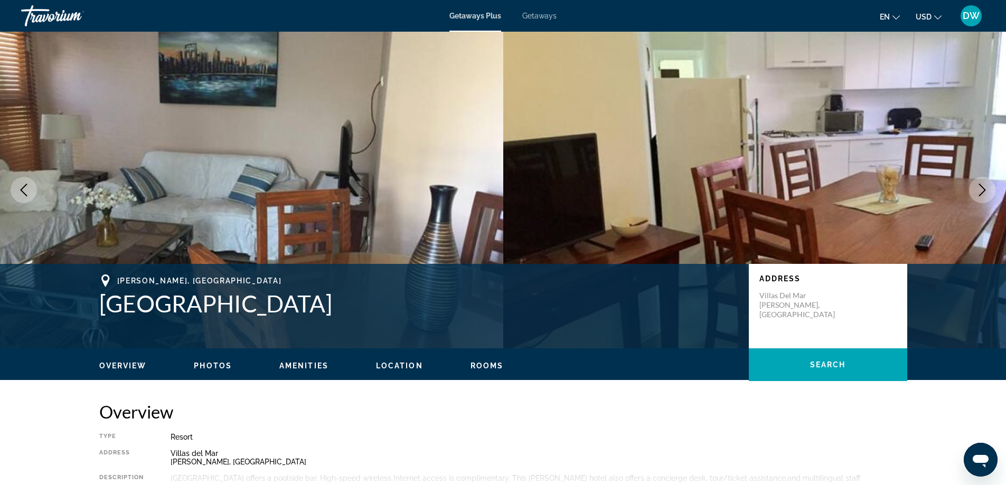
click at [982, 184] on icon "Next image" at bounding box center [982, 190] width 13 height 13
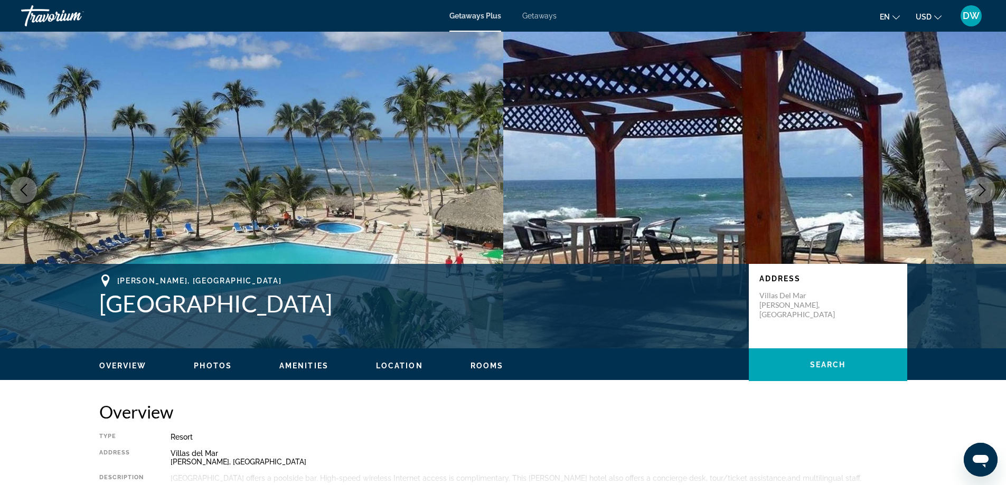
click at [982, 184] on icon "Next image" at bounding box center [982, 190] width 13 height 13
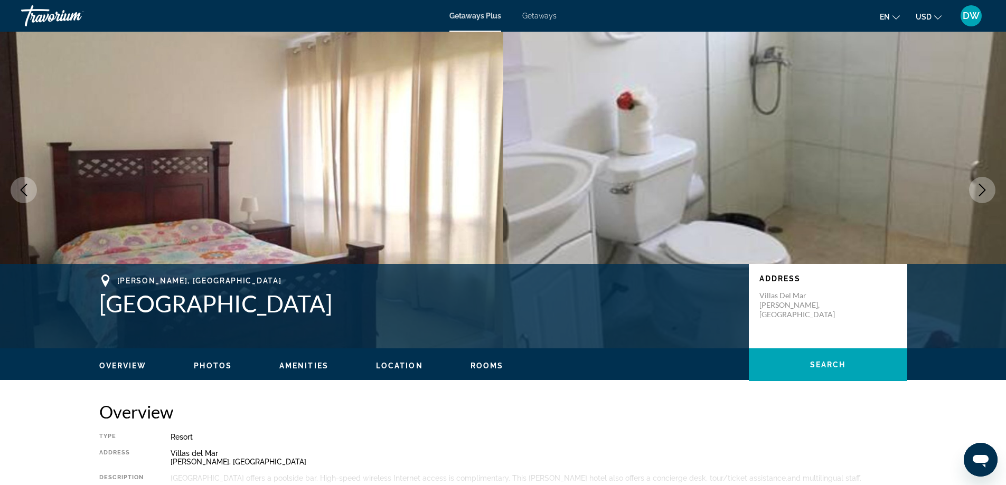
click at [982, 184] on icon "Next image" at bounding box center [982, 190] width 13 height 13
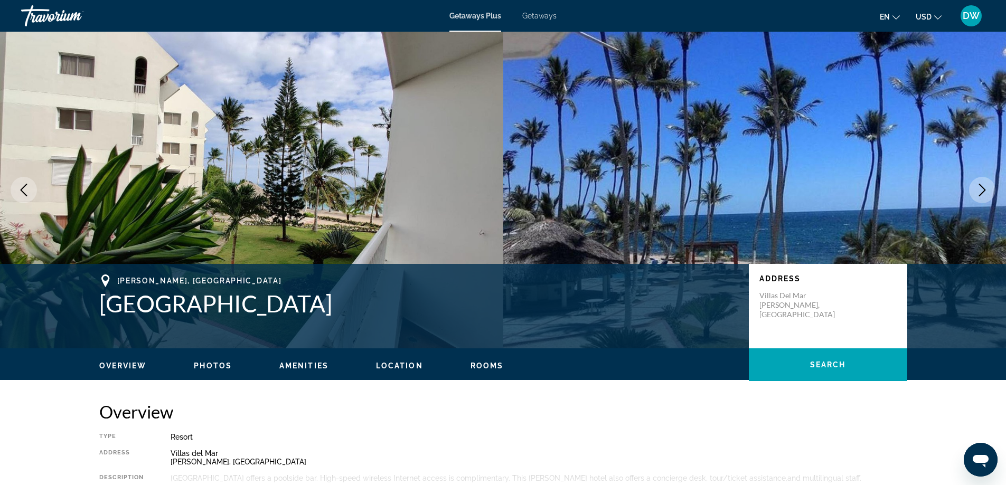
click at [982, 184] on icon "Next image" at bounding box center [982, 190] width 13 height 13
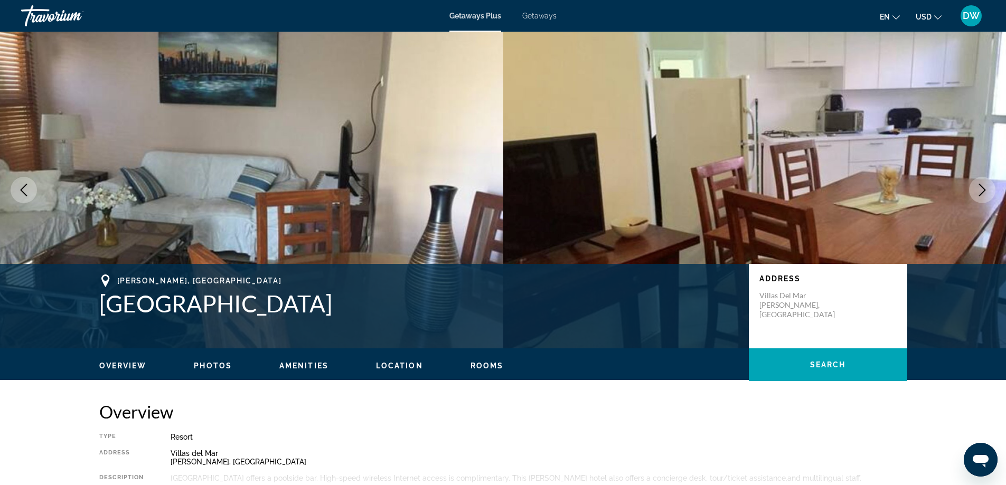
click at [532, 12] on span "Getaways" at bounding box center [539, 16] width 34 height 8
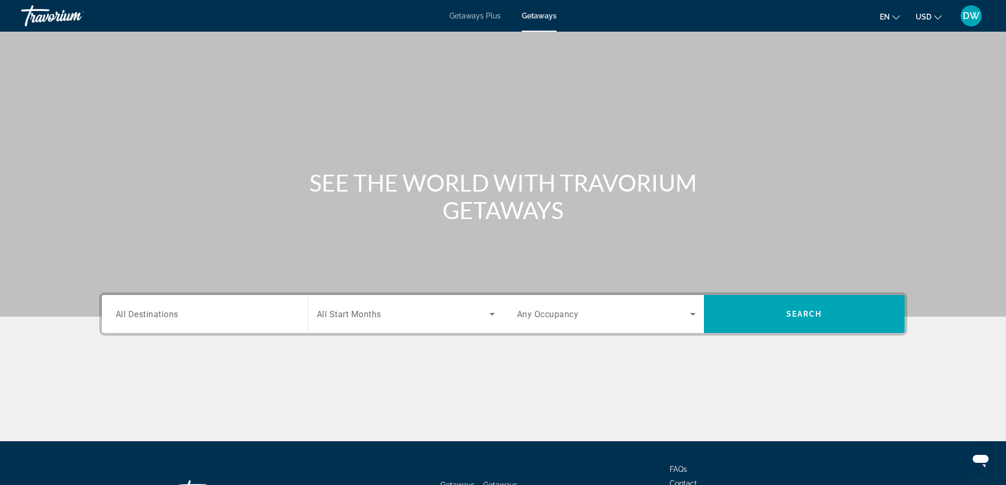
click at [692, 310] on icon "Search widget" at bounding box center [692, 314] width 13 height 13
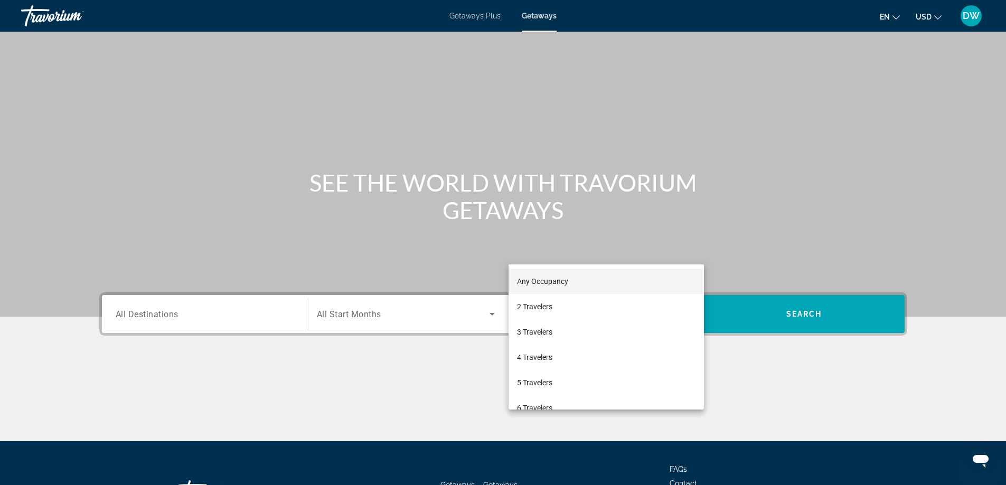
scroll to position [86, 0]
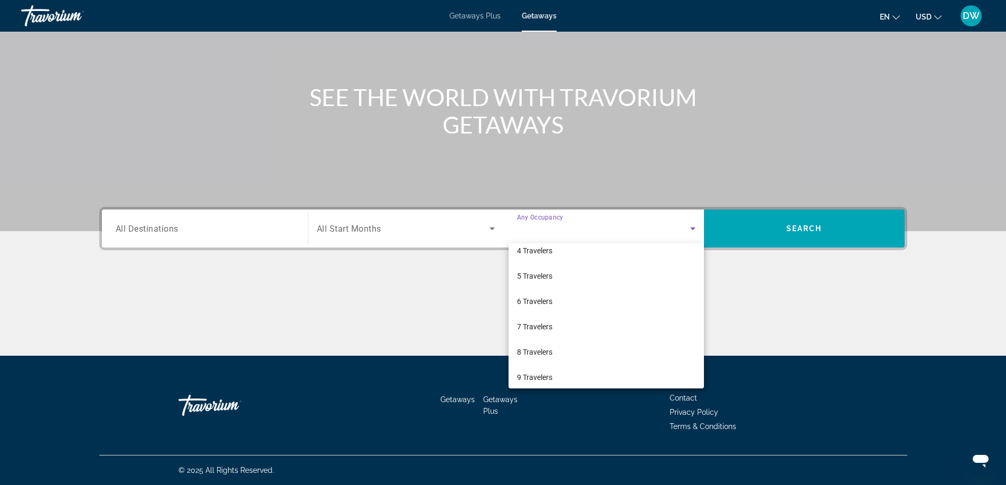
click at [703, 371] on div "Any Occupancy 2 Travelers 3 Travelers 4 Travelers 5 Travelers 6 Travelers 7 Tra…" at bounding box center [605, 315] width 195 height 145
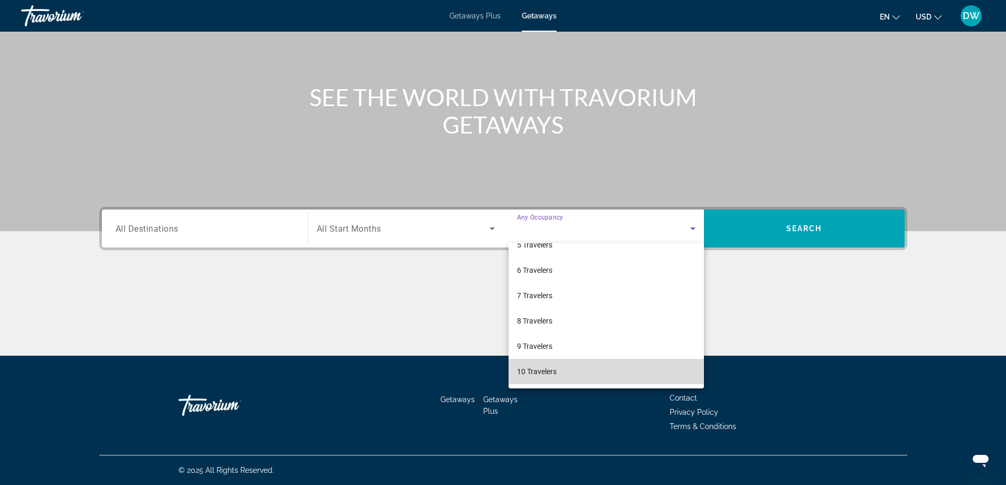
click at [626, 373] on mat-option "10 Travelers" at bounding box center [605, 371] width 195 height 25
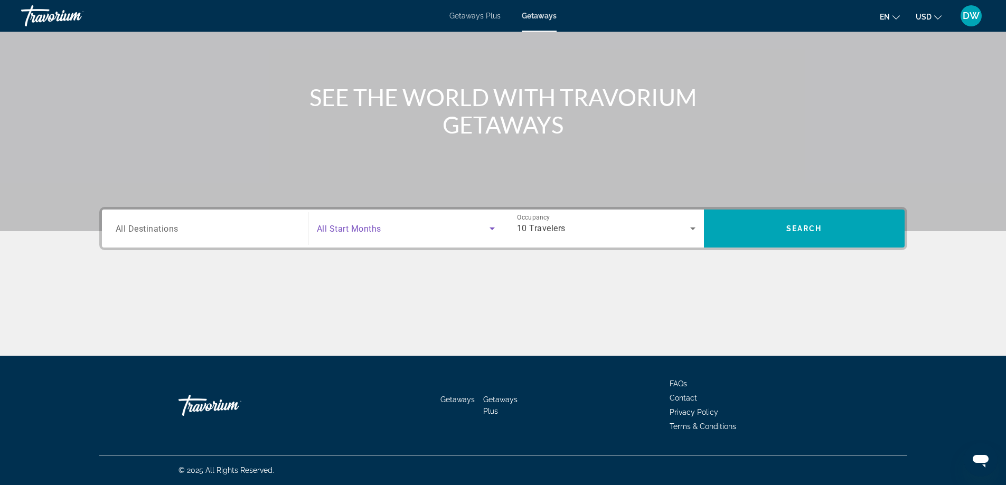
click at [492, 227] on icon "Search widget" at bounding box center [492, 228] width 13 height 13
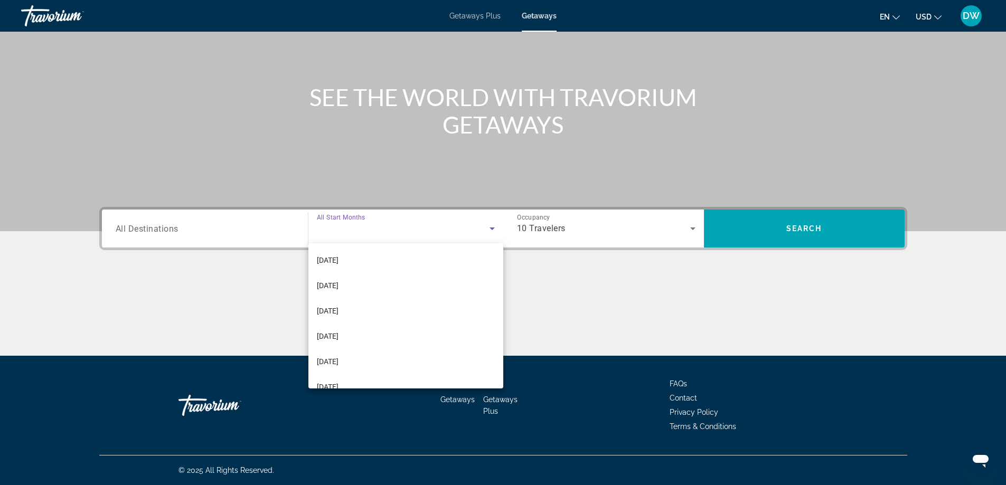
scroll to position [218, 0]
click at [383, 324] on mat-option "[DATE]" at bounding box center [405, 320] width 195 height 25
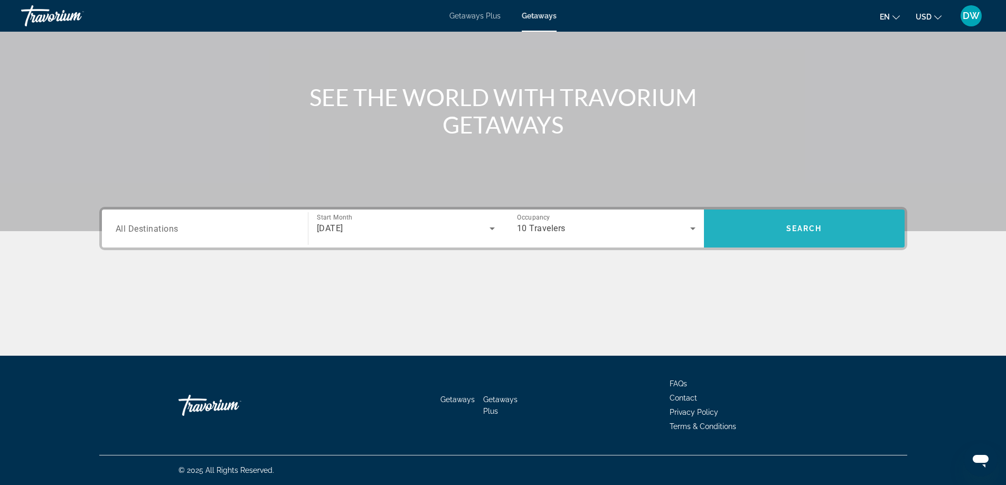
click at [755, 221] on span "Search widget" at bounding box center [804, 228] width 201 height 25
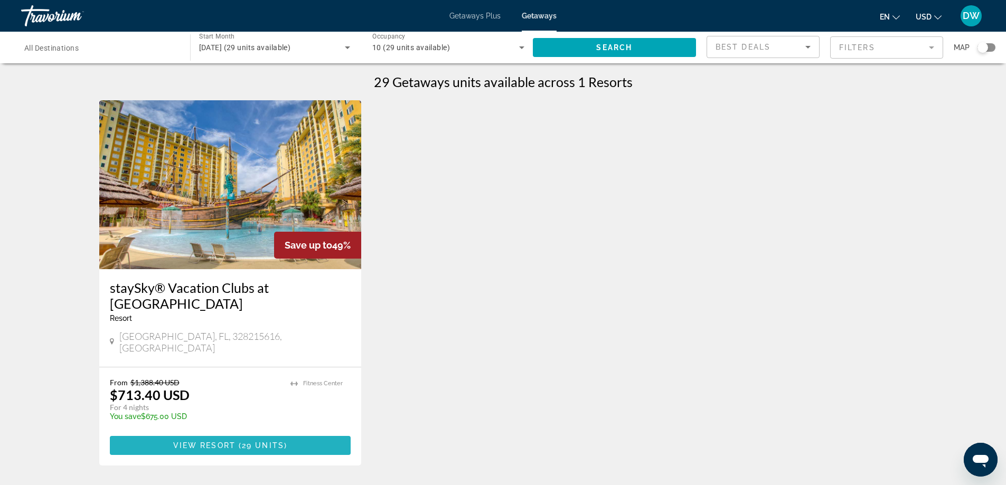
click at [266, 441] on span "29 units" at bounding box center [263, 445] width 42 height 8
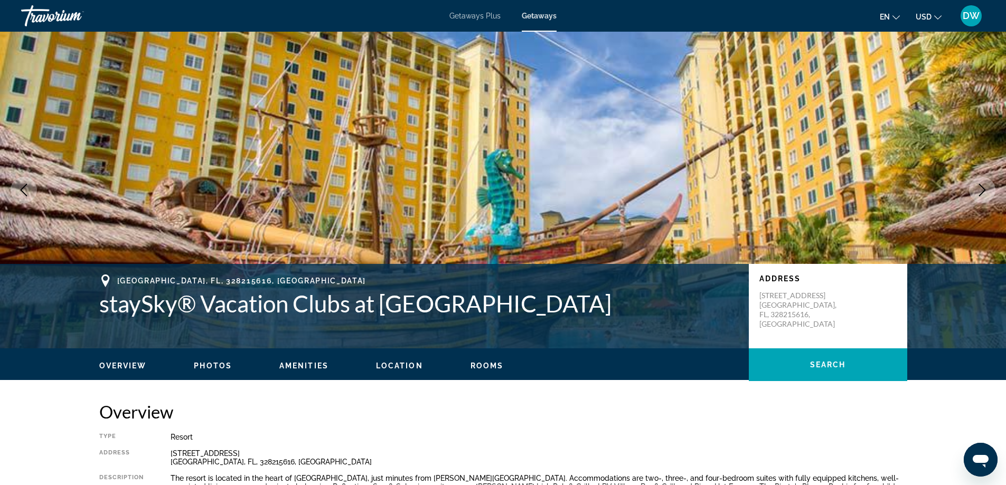
click at [71, 22] on div "Travorium" at bounding box center [74, 15] width 106 height 27
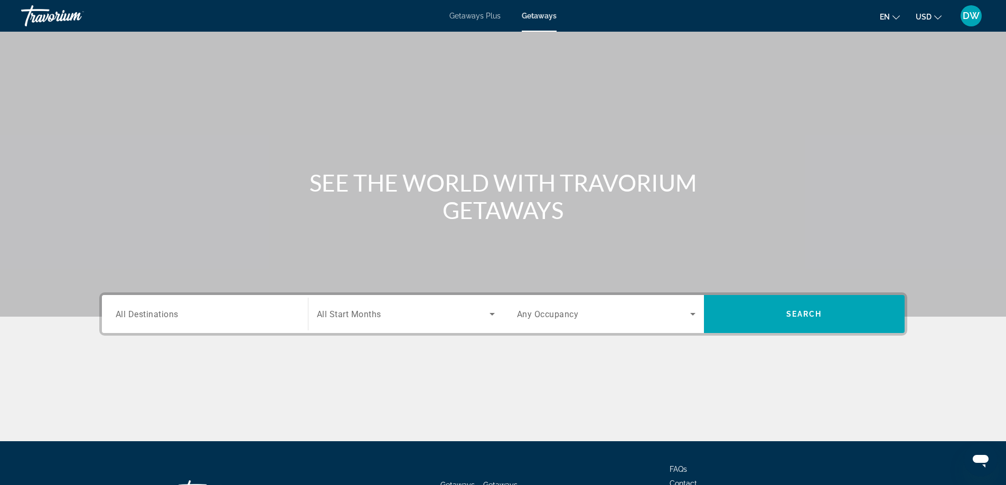
click at [19, 69] on div "Main content" at bounding box center [503, 158] width 1006 height 317
click at [52, 9] on div "Travorium" at bounding box center [74, 15] width 106 height 27
click at [54, 22] on div "Travorium" at bounding box center [74, 15] width 106 height 27
